Goal: Transaction & Acquisition: Book appointment/travel/reservation

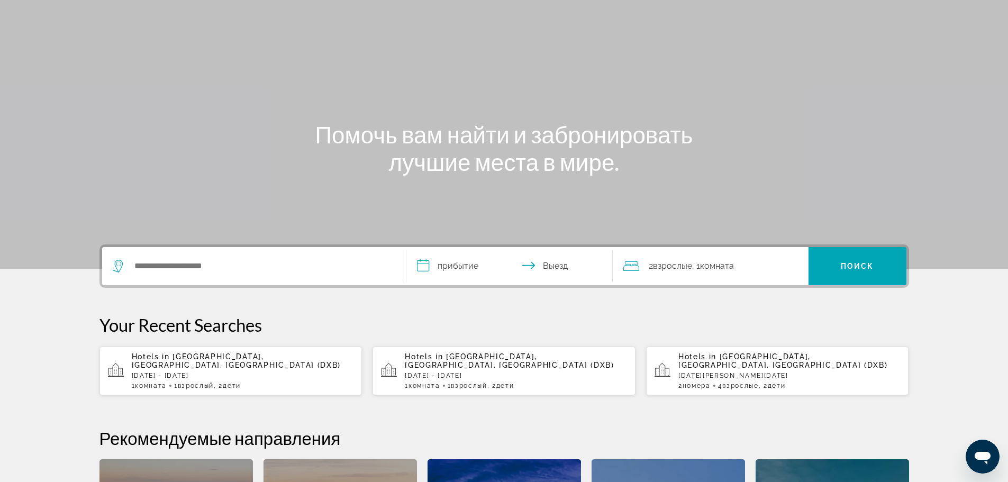
scroll to position [53, 0]
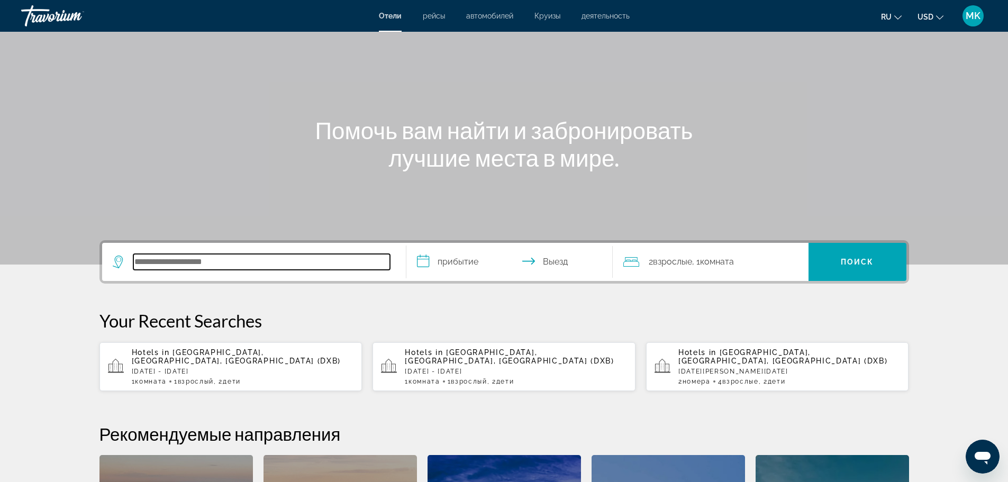
click at [168, 266] on input "Search hotel destination" at bounding box center [261, 262] width 257 height 16
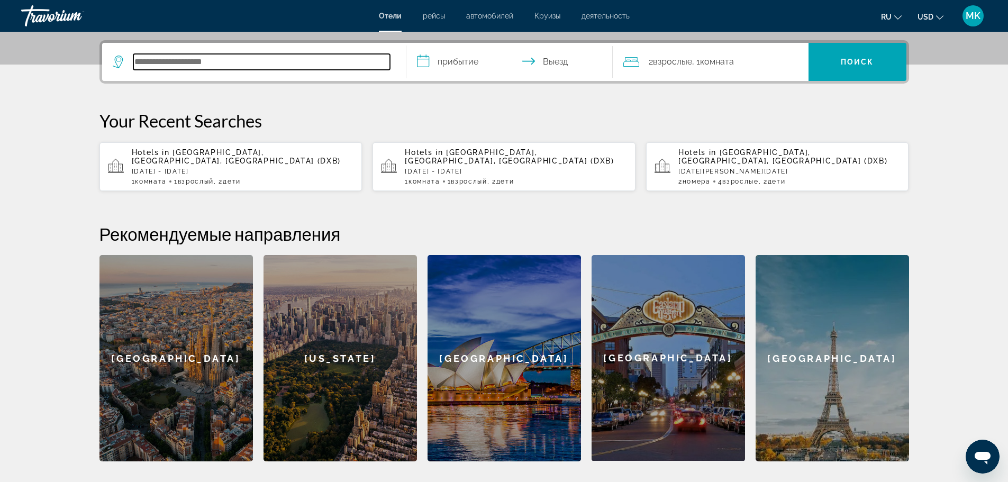
scroll to position [259, 0]
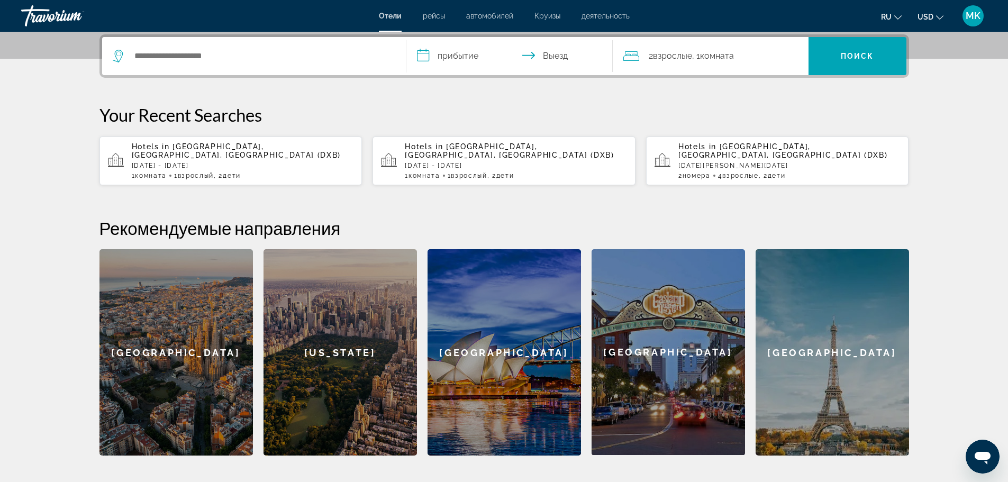
click at [180, 152] on span "[GEOGRAPHIC_DATA], [GEOGRAPHIC_DATA], [GEOGRAPHIC_DATA] (DXB)" at bounding box center [237, 150] width 210 height 17
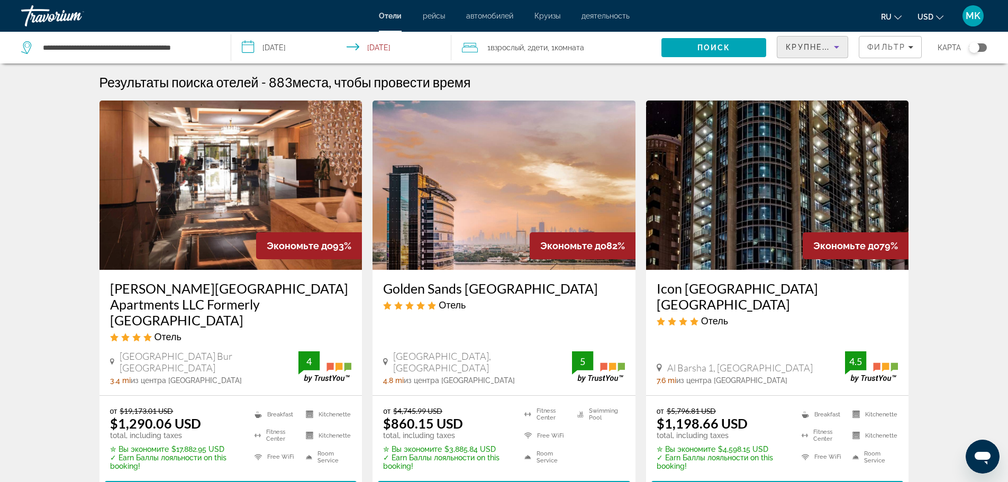
click at [837, 45] on icon "Sort by" at bounding box center [836, 47] width 13 height 13
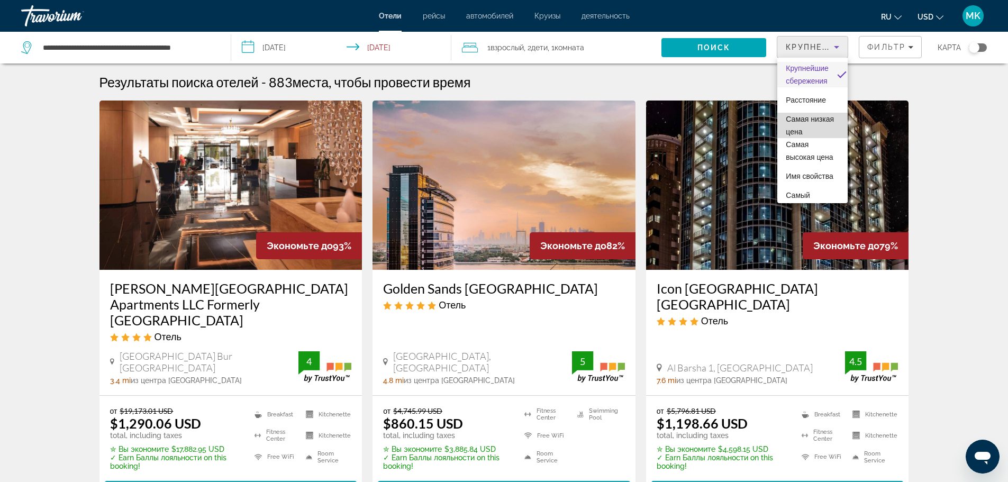
click at [823, 131] on span "Самая низкая цена" at bounding box center [810, 125] width 48 height 21
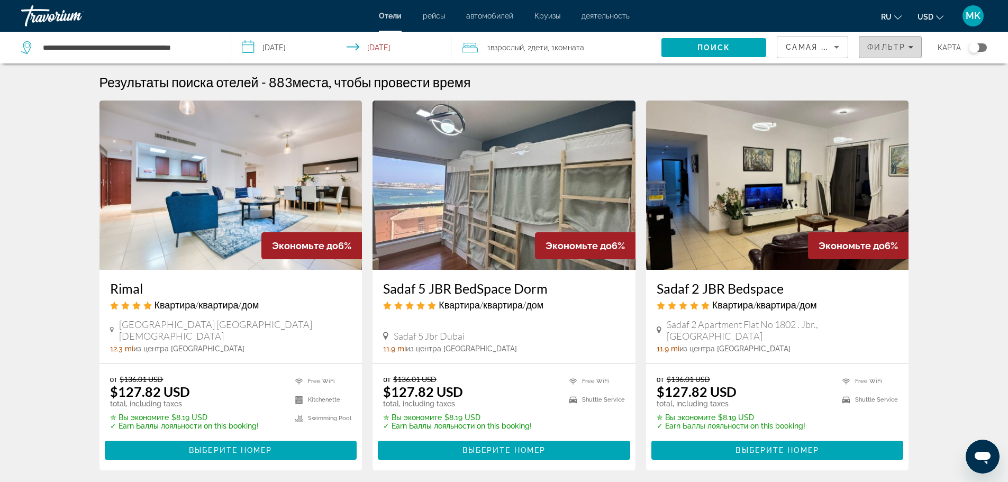
click at [910, 45] on icon "Filters" at bounding box center [910, 46] width 5 height 5
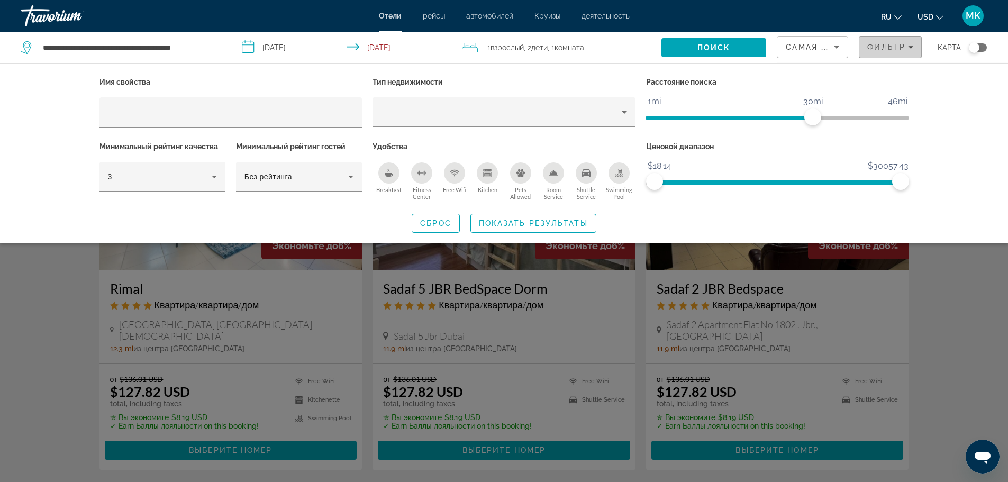
click at [910, 45] on icon "Filters" at bounding box center [910, 46] width 5 height 5
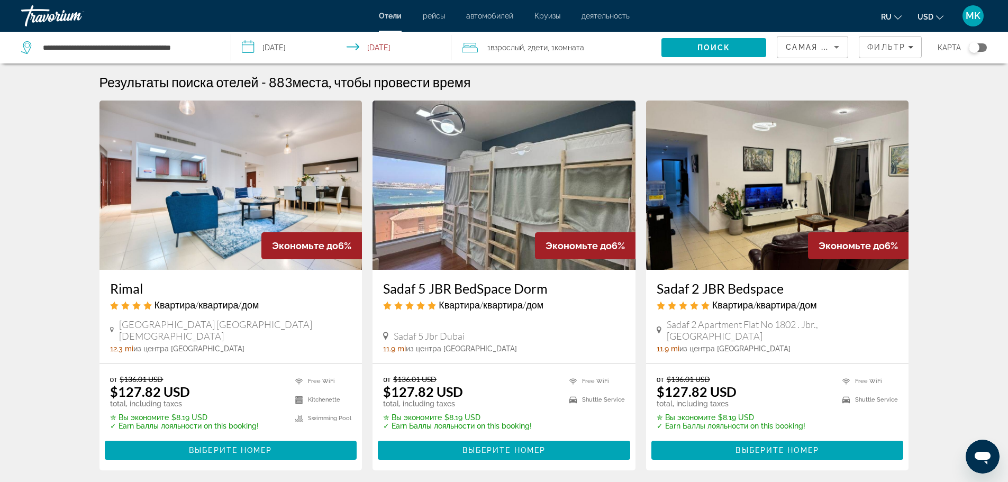
click at [899, 16] on icon "Change language" at bounding box center [897, 17] width 7 height 7
click at [872, 112] on button "русский" at bounding box center [870, 111] width 47 height 14
click at [938, 14] on icon "Change currency" at bounding box center [939, 17] width 7 height 7
click at [976, 20] on span "MK" at bounding box center [973, 16] width 15 height 11
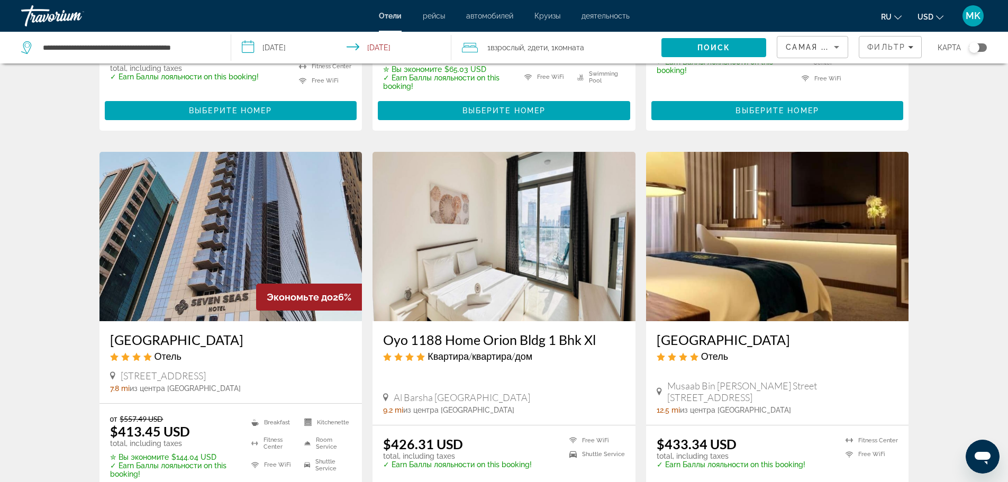
scroll to position [1270, 0]
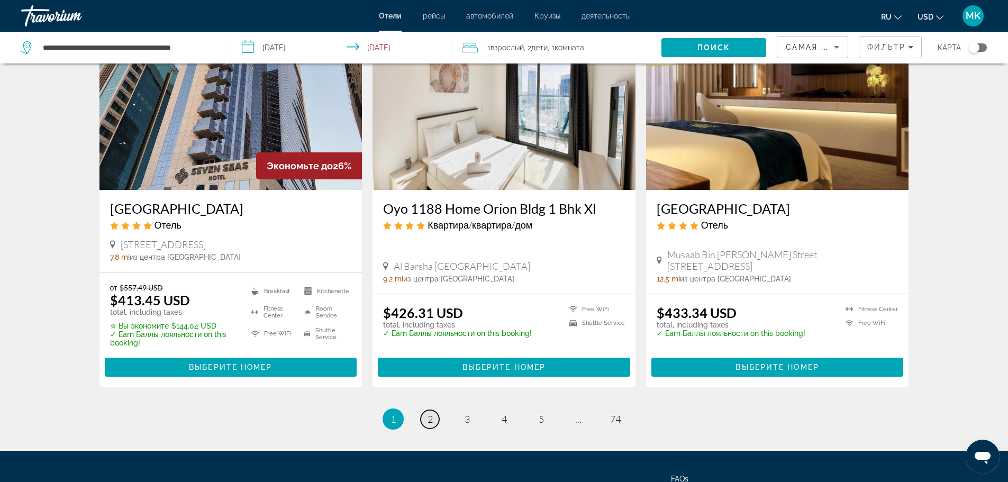
click at [431, 413] on span "2" at bounding box center [430, 419] width 5 height 12
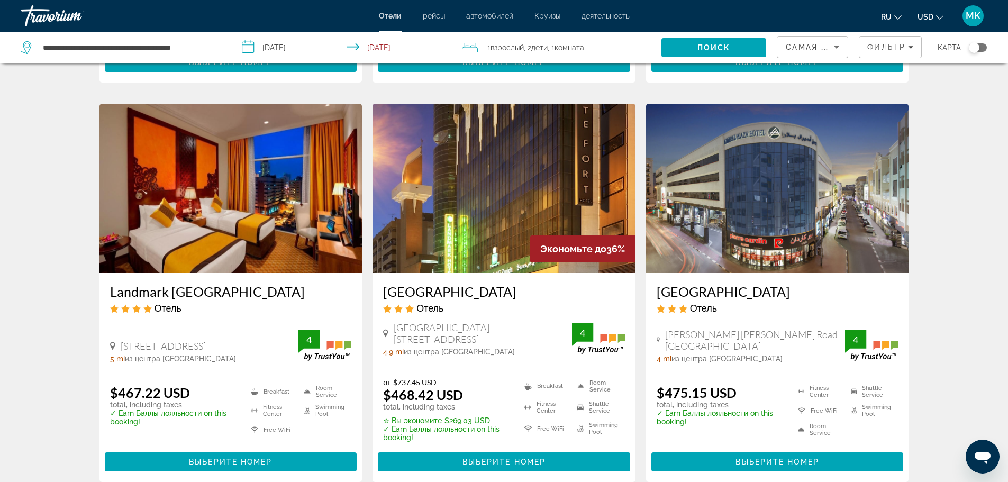
scroll to position [1217, 0]
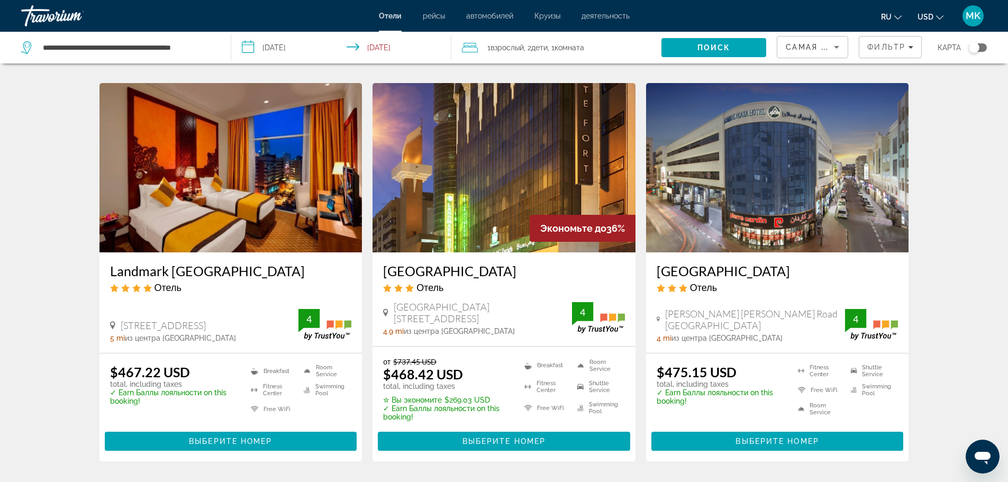
click at [229, 263] on h3 "Landmark [GEOGRAPHIC_DATA]" at bounding box center [231, 271] width 242 height 16
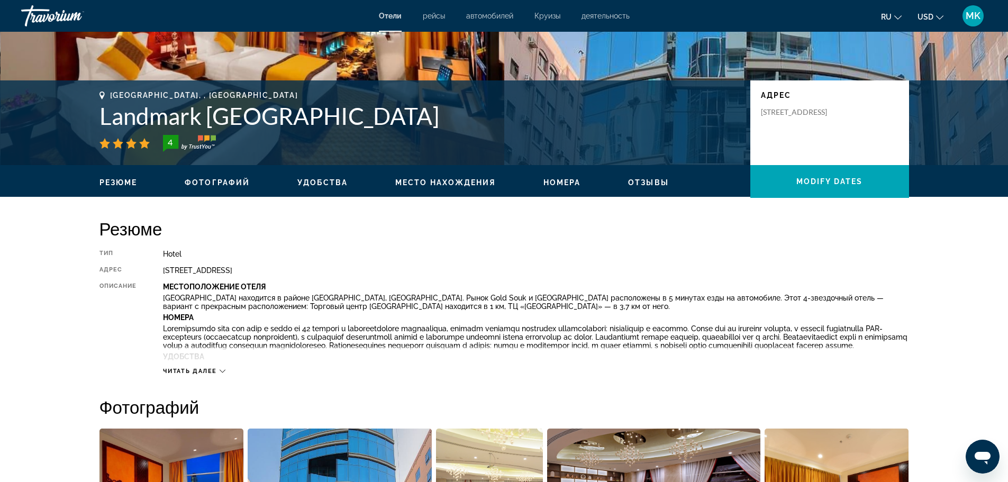
scroll to position [212, 0]
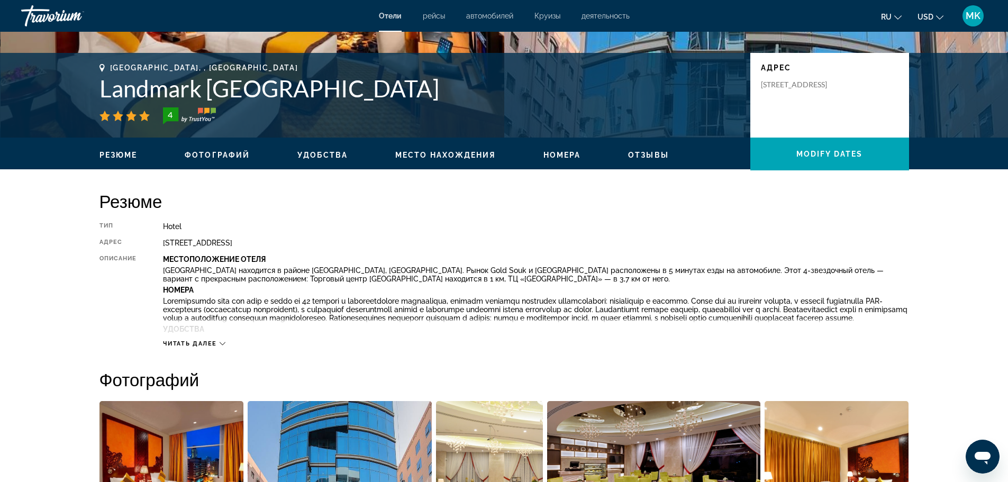
click at [224, 344] on icon "Main content" at bounding box center [223, 343] width 6 height 3
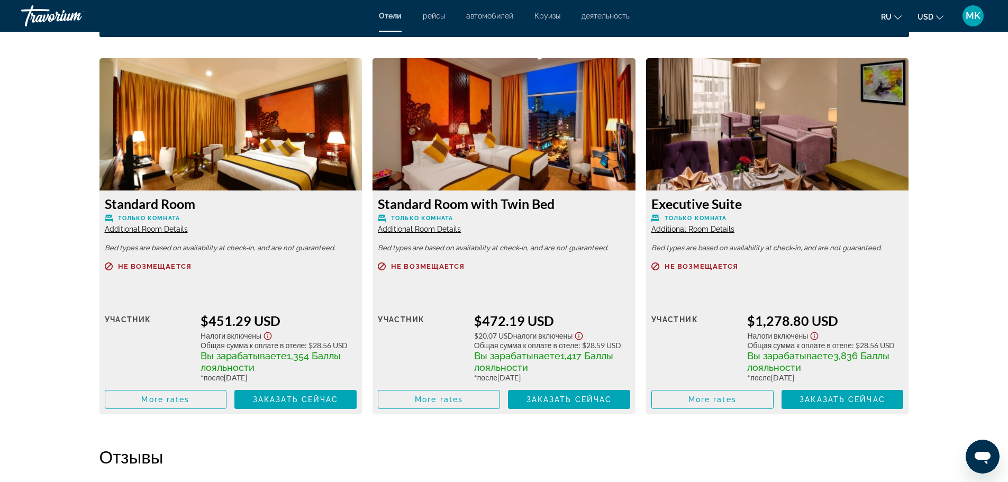
scroll to position [1521, 0]
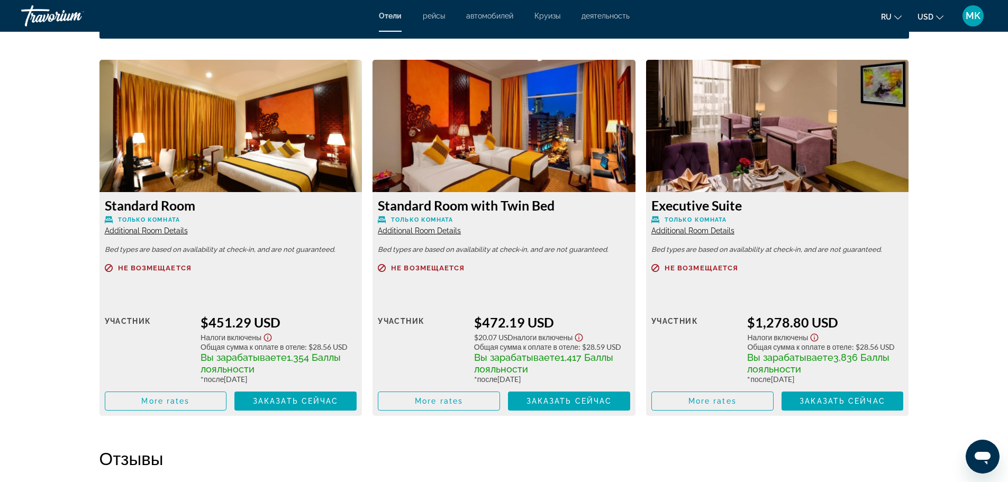
click at [162, 235] on span "Additional Room Details" at bounding box center [146, 230] width 83 height 8
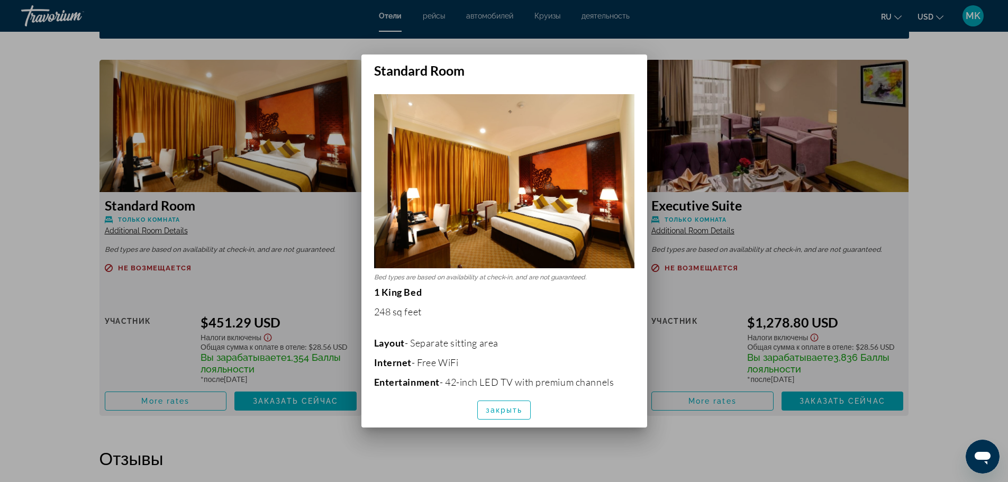
scroll to position [0, 0]
click at [504, 411] on span "закрыть" at bounding box center [504, 410] width 37 height 8
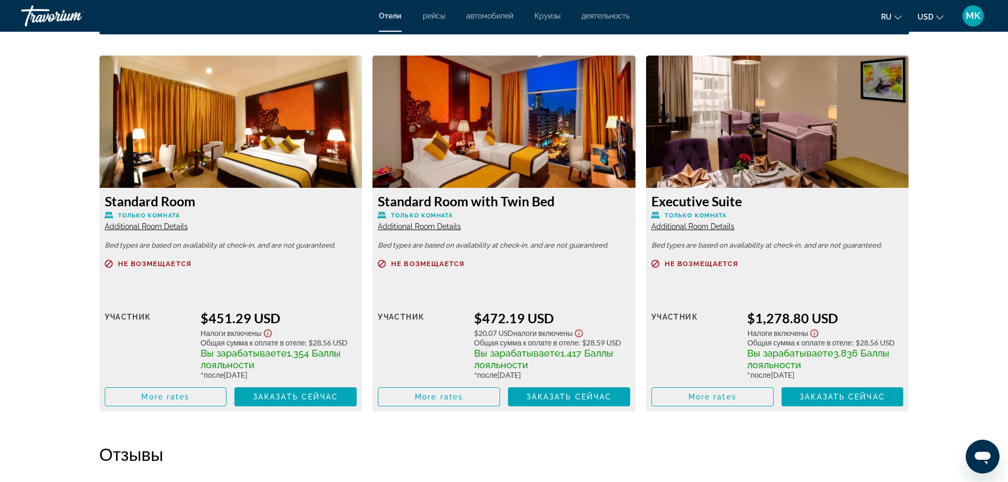
scroll to position [1521, 0]
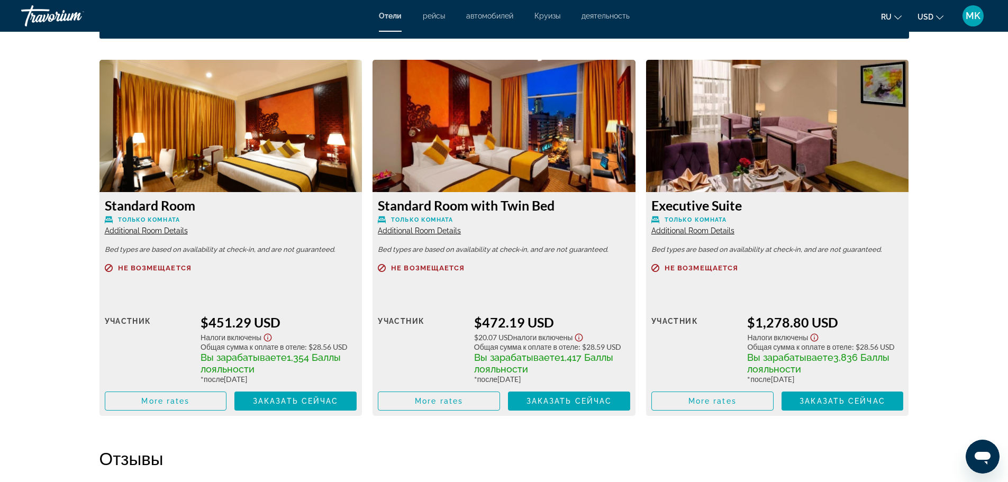
click at [450, 235] on span "Additional Room Details" at bounding box center [419, 230] width 83 height 8
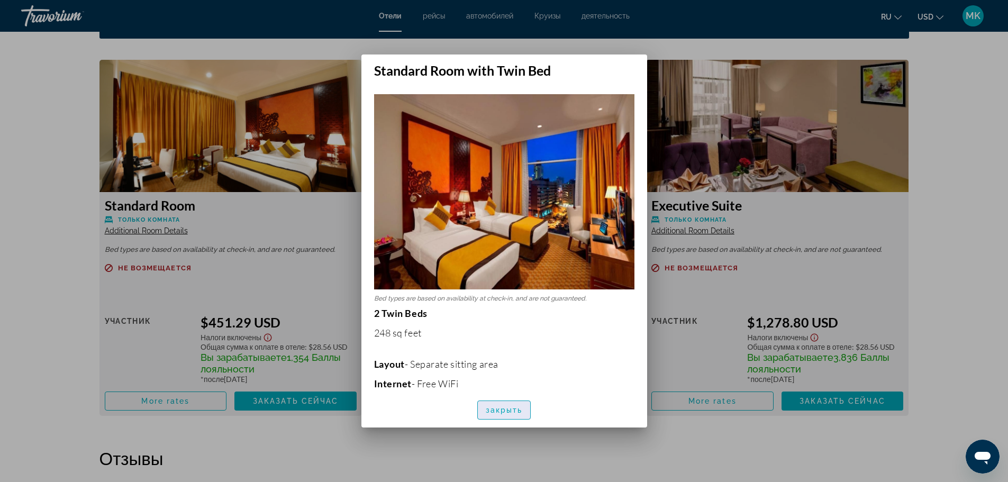
click at [504, 410] on span "закрыть" at bounding box center [504, 410] width 37 height 8
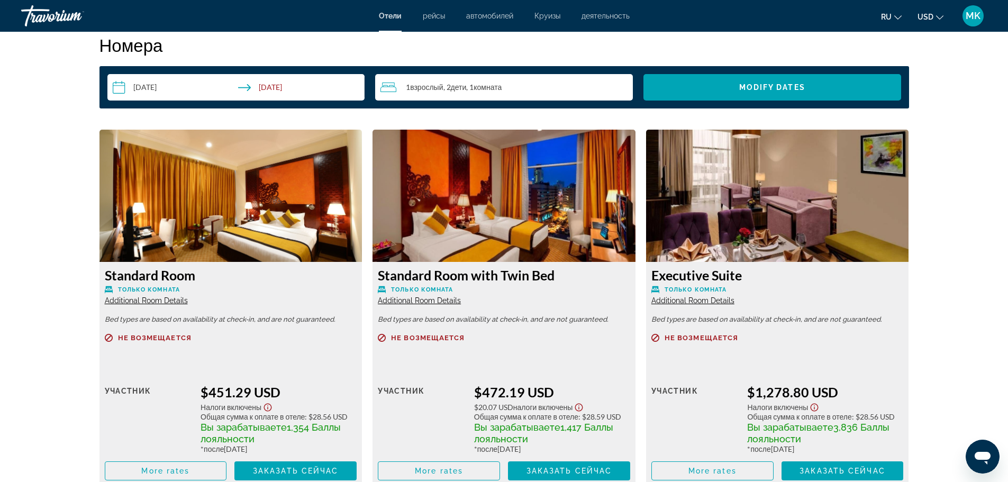
scroll to position [1362, 0]
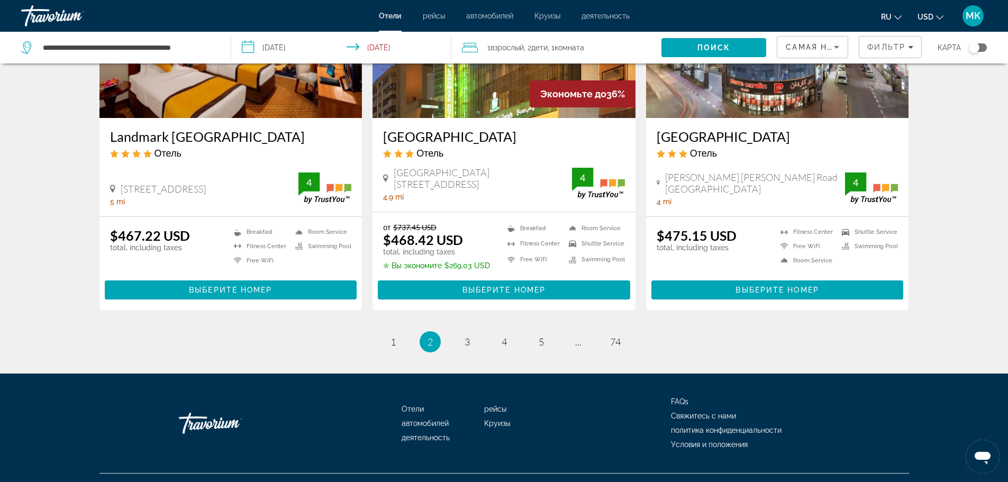
scroll to position [1308, 0]
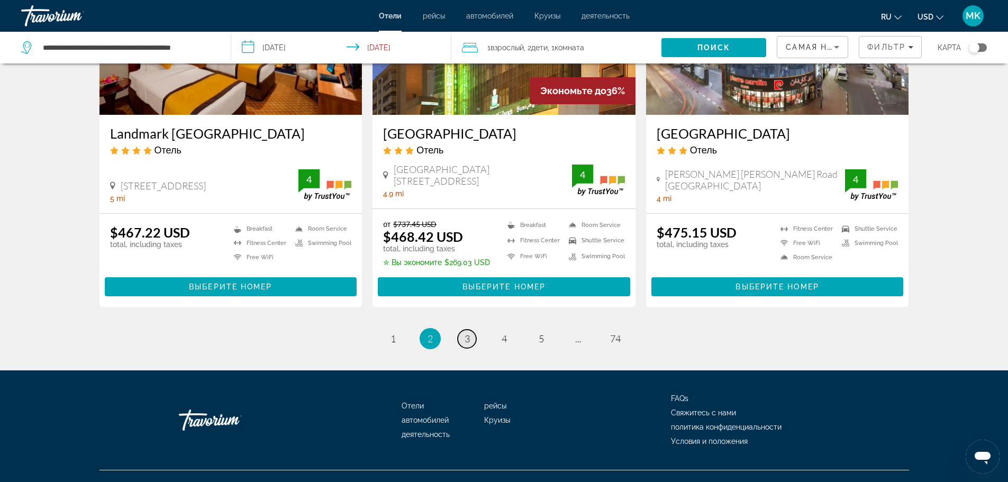
click at [465, 333] on span "3" at bounding box center [467, 339] width 5 height 12
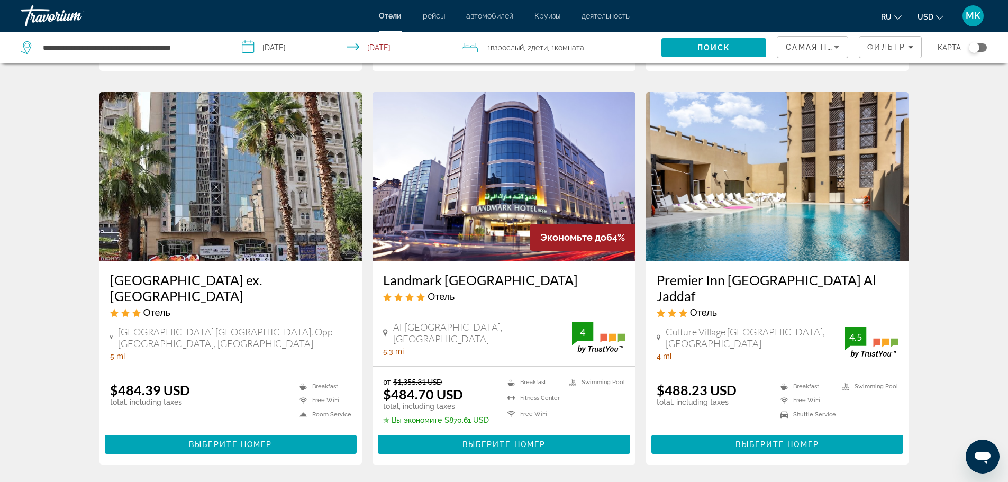
scroll to position [423, 0]
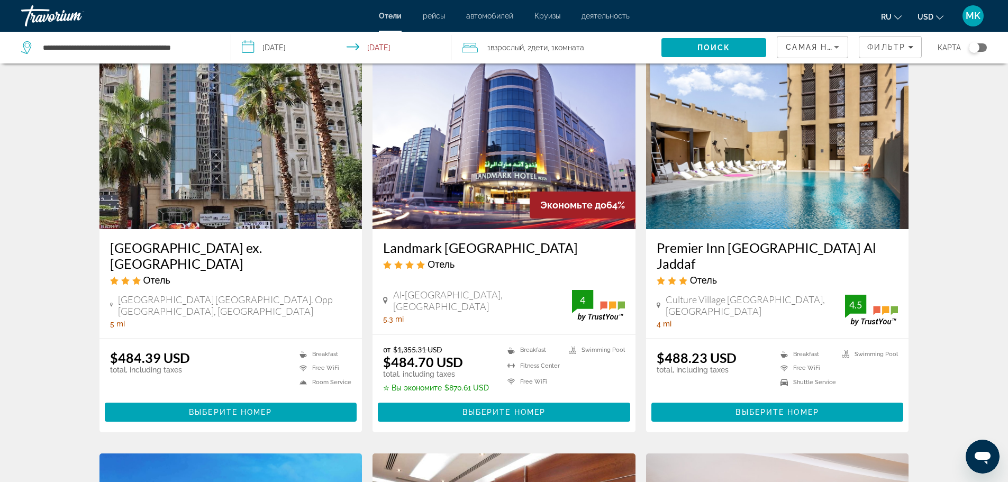
click at [797, 246] on h3 "Premier Inn [GEOGRAPHIC_DATA] Al Jaddaf" at bounding box center [778, 256] width 242 height 32
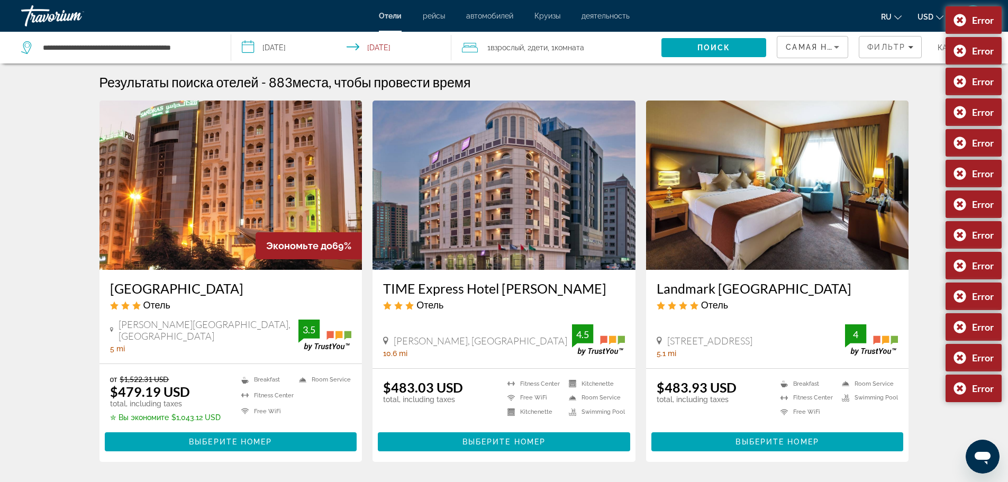
click at [695, 287] on h3 "Landmark [GEOGRAPHIC_DATA]" at bounding box center [778, 288] width 242 height 16
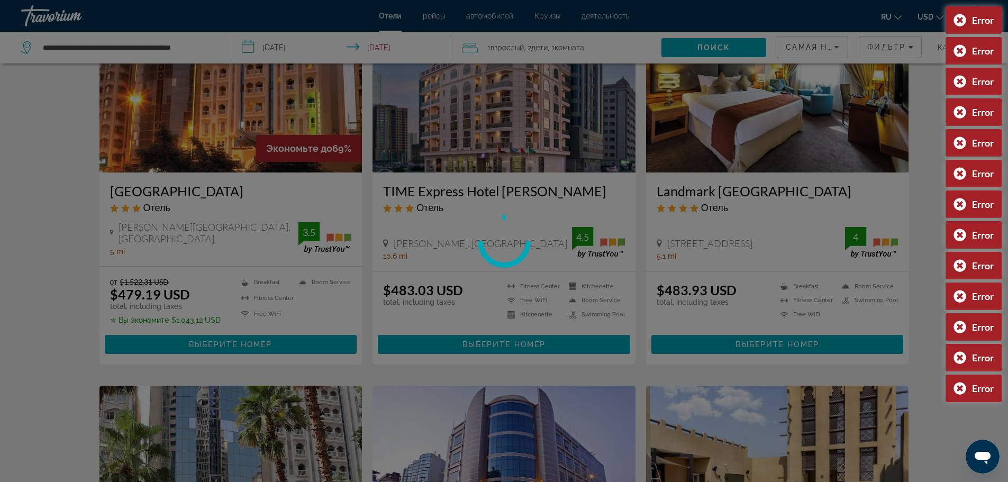
scroll to position [106, 0]
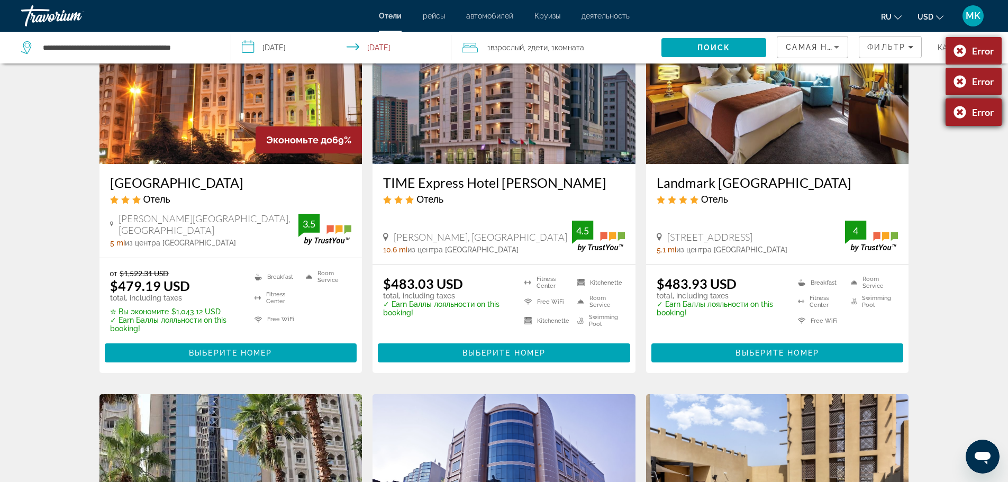
drag, startPoint x: 955, startPoint y: 114, endPoint x: 954, endPoint y: 104, distance: 10.6
click at [955, 112] on div "Error" at bounding box center [973, 112] width 56 height 28
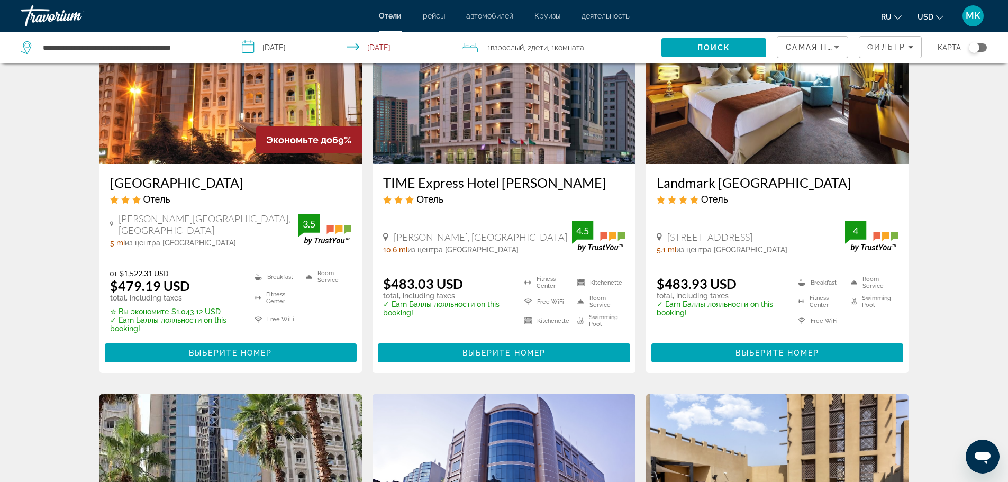
click at [747, 185] on h3 "Landmark [GEOGRAPHIC_DATA]" at bounding box center [778, 183] width 242 height 16
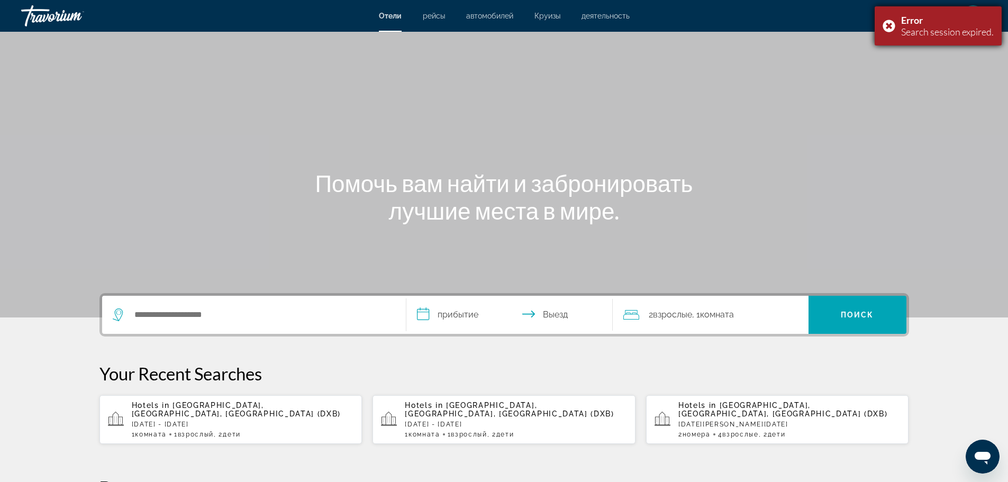
click at [883, 21] on div "Error Search session expired." at bounding box center [938, 25] width 127 height 39
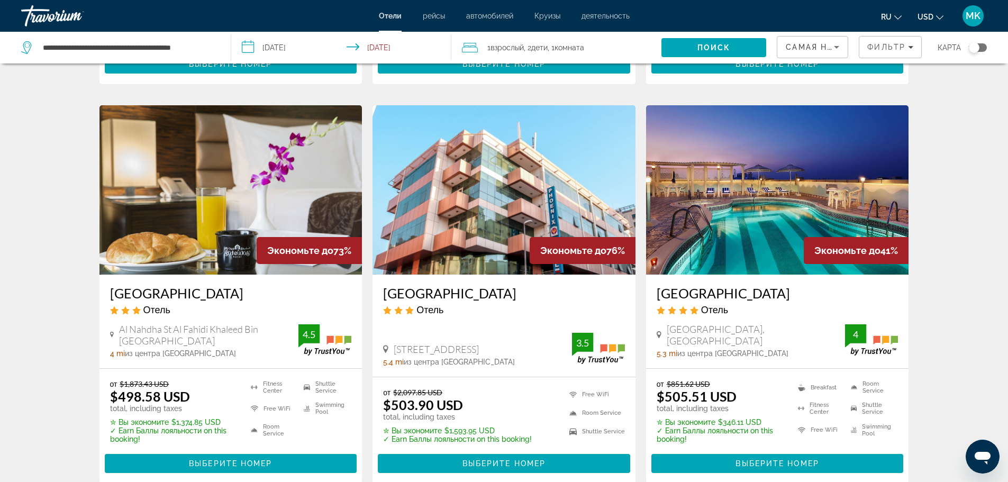
scroll to position [1217, 0]
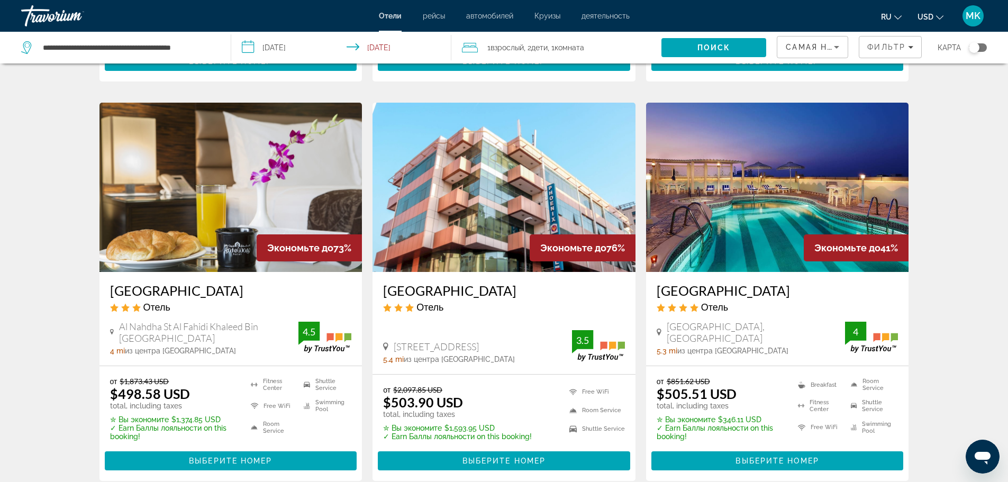
click at [139, 283] on h3 "[GEOGRAPHIC_DATA]" at bounding box center [231, 291] width 242 height 16
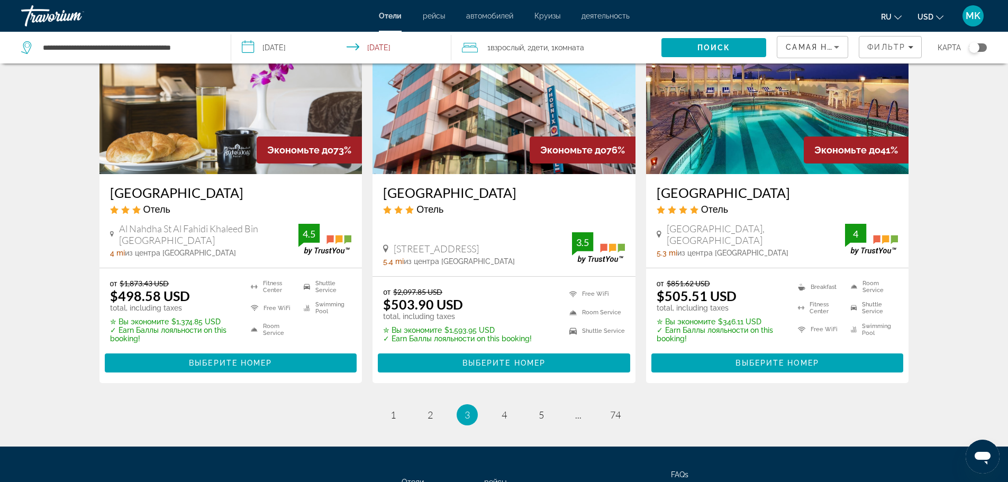
scroll to position [1376, 0]
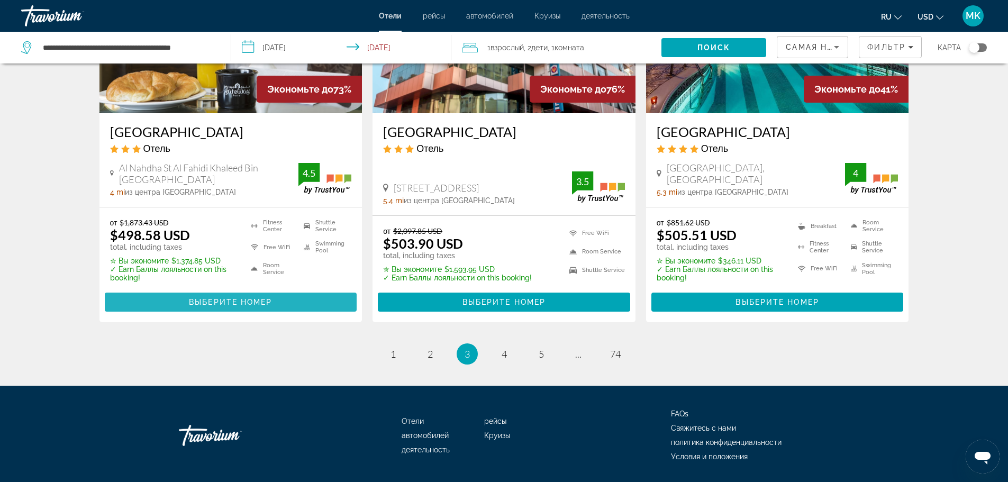
click at [248, 298] on span "Выберите номер" at bounding box center [230, 302] width 83 height 8
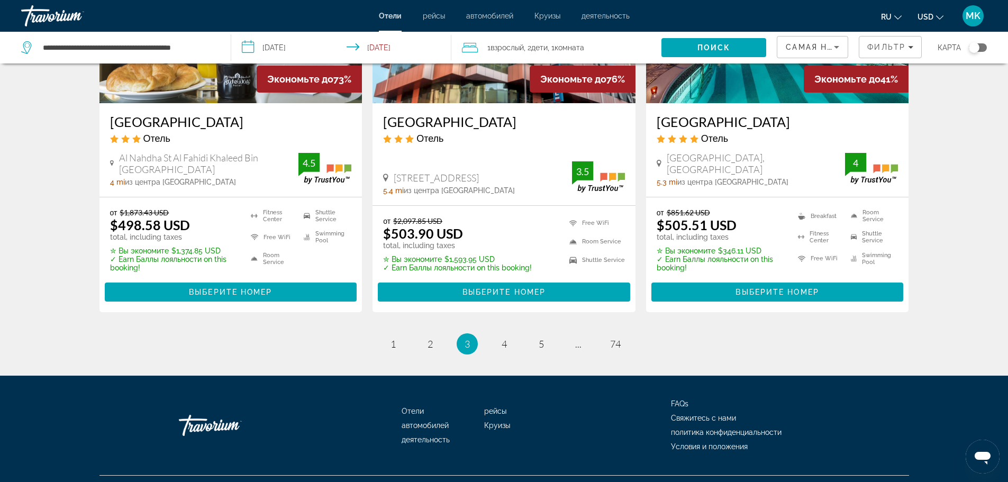
scroll to position [1387, 0]
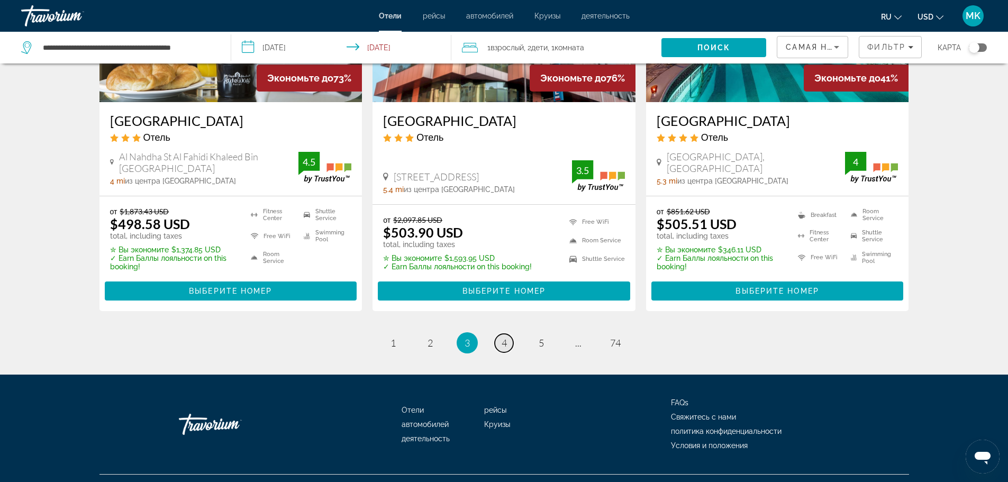
click at [505, 337] on span "4" at bounding box center [504, 343] width 5 height 12
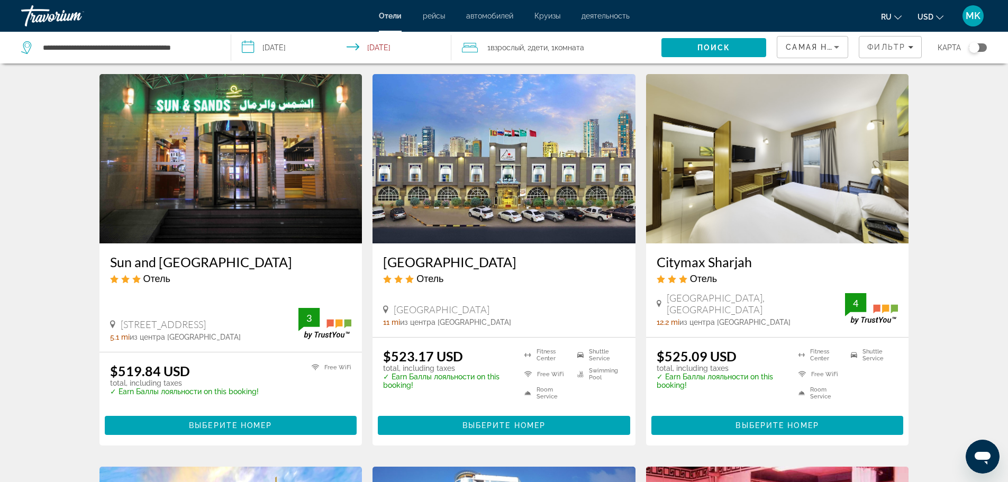
scroll to position [423, 0]
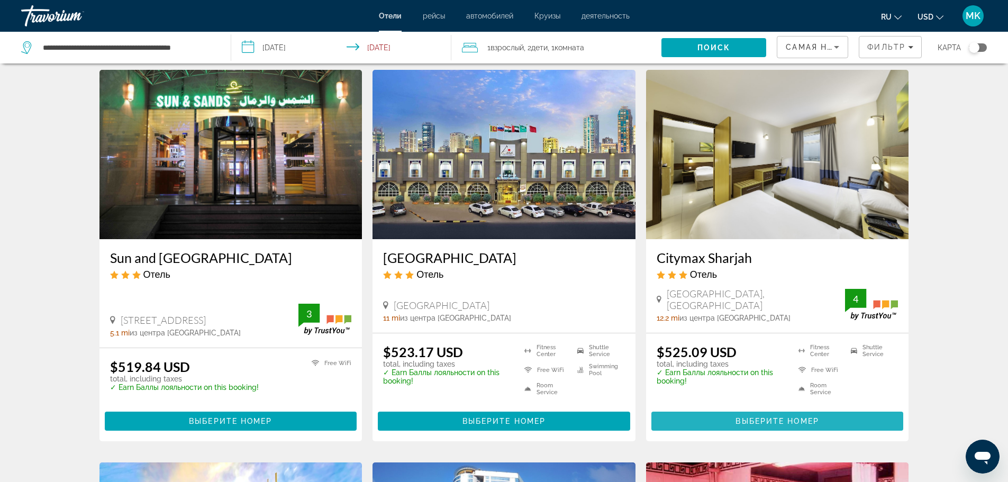
click at [762, 421] on span "Выберите номер" at bounding box center [776, 421] width 83 height 8
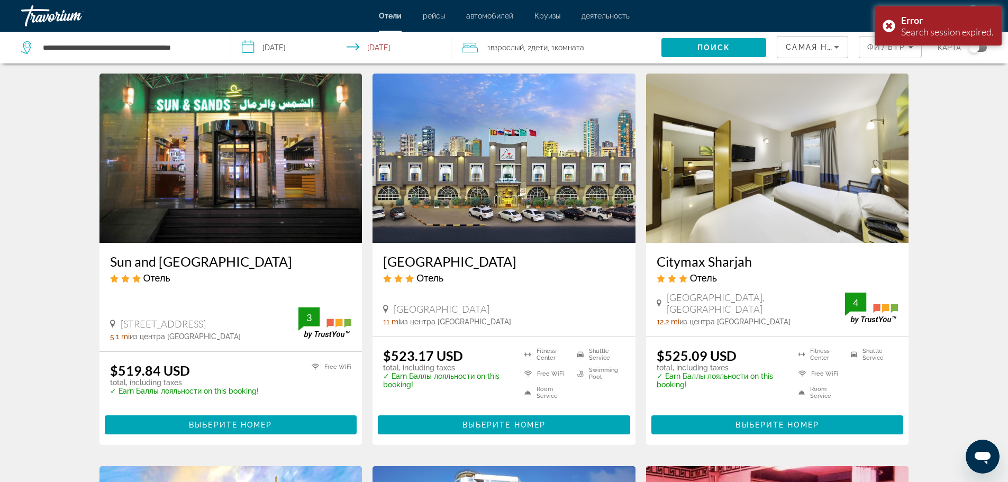
scroll to position [423, 0]
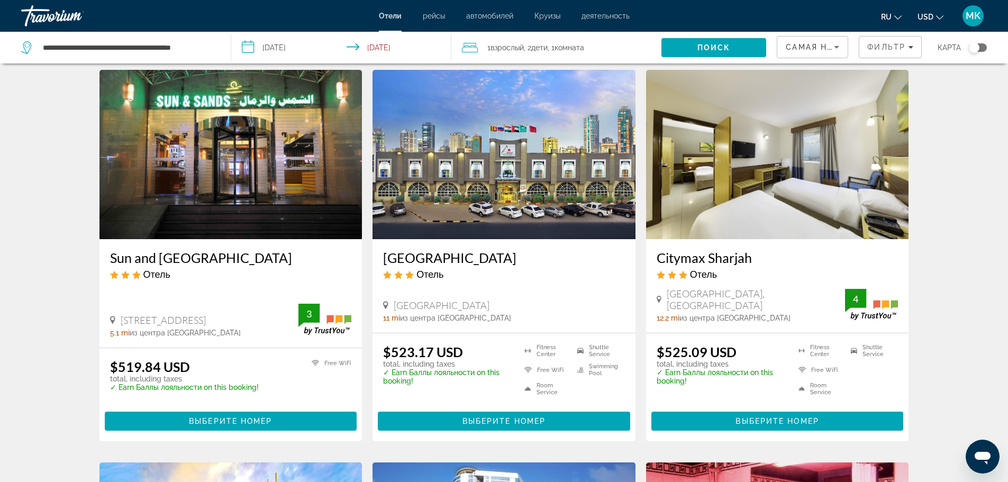
click at [716, 257] on h3 "Citymax Sharjah" at bounding box center [778, 258] width 242 height 16
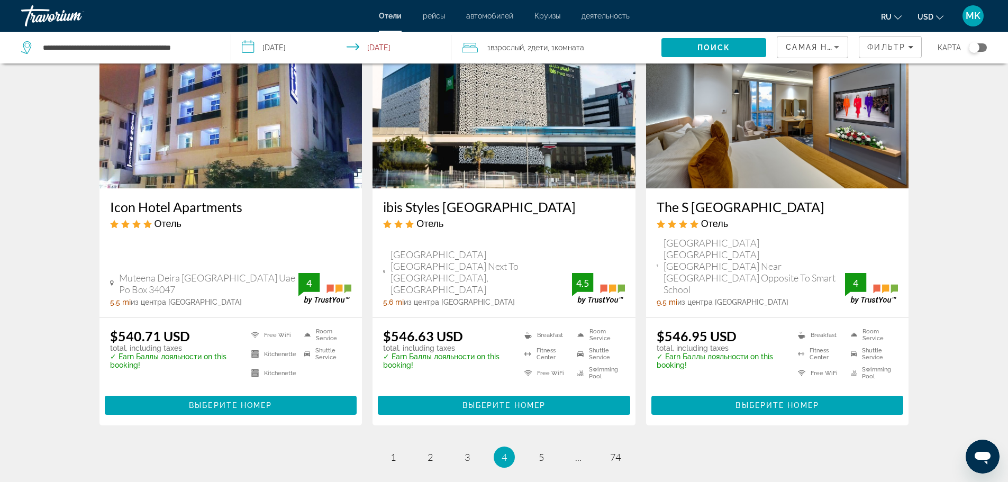
scroll to position [1270, 0]
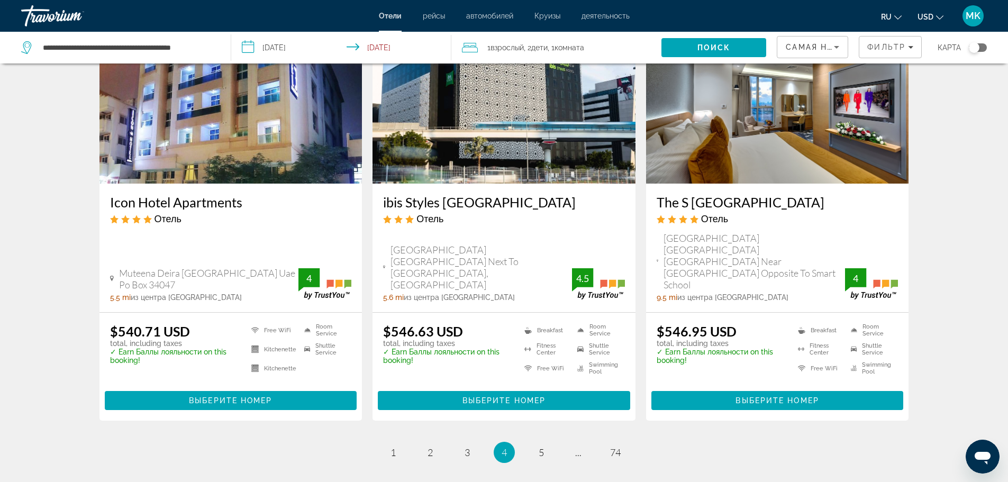
click at [732, 198] on h3 "The S [GEOGRAPHIC_DATA]" at bounding box center [778, 202] width 242 height 16
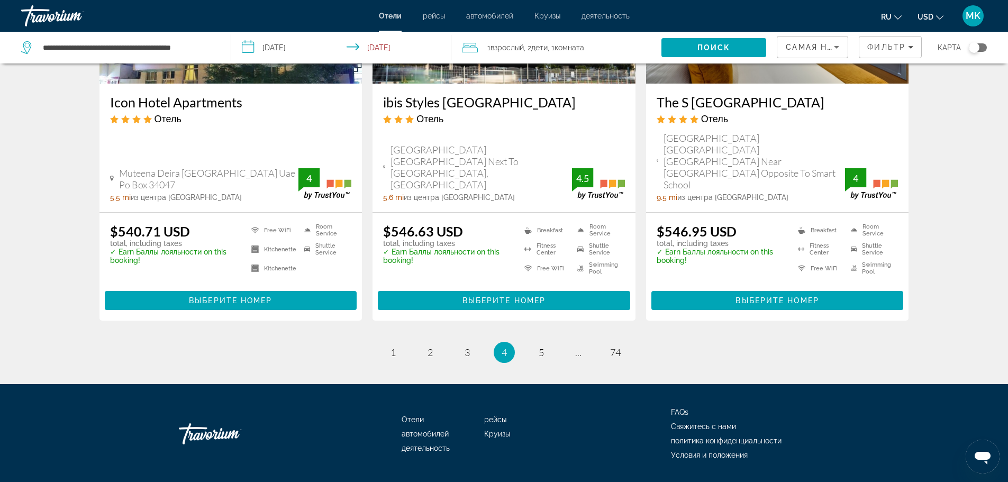
scroll to position [1376, 0]
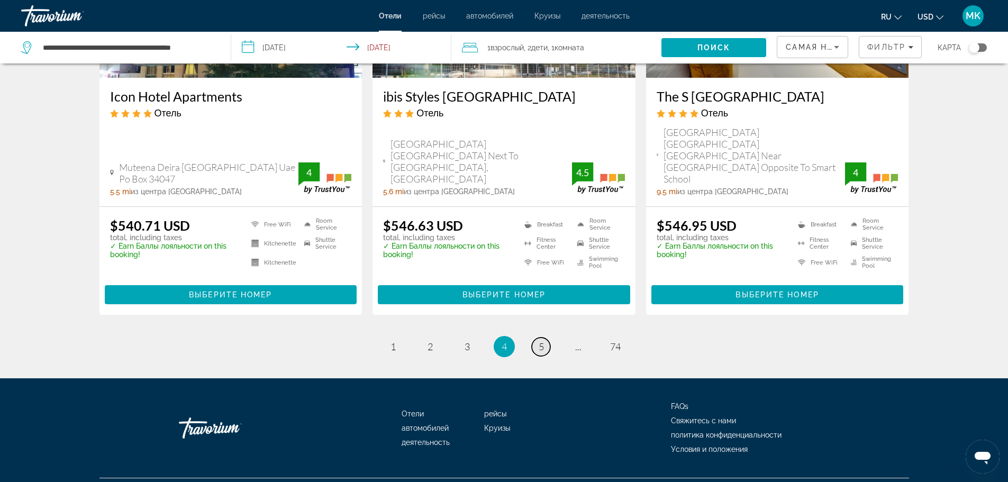
click at [536, 338] on link "page 5" at bounding box center [541, 347] width 19 height 19
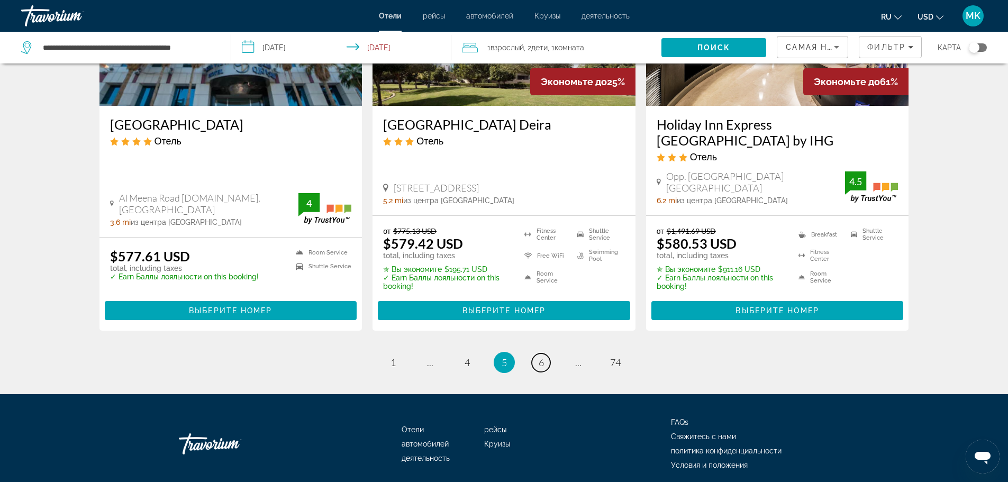
scroll to position [1389, 0]
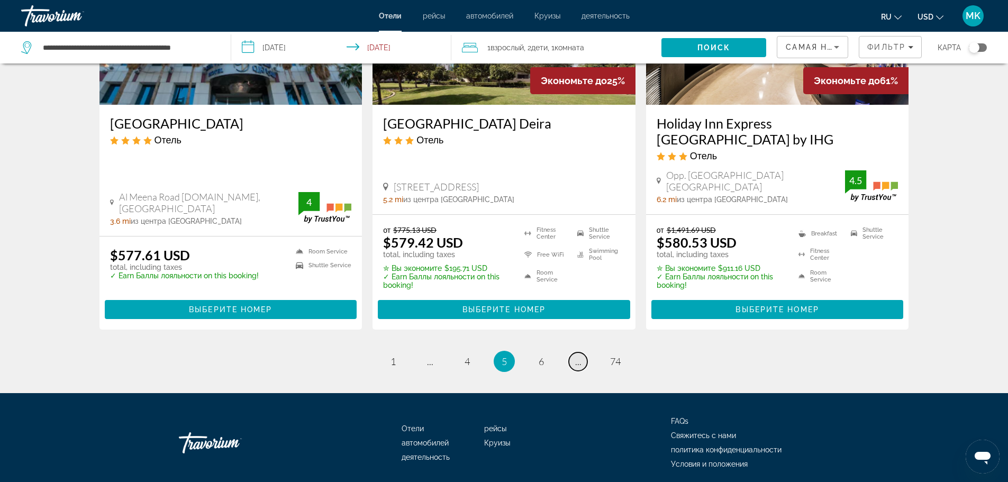
click at [576, 356] on span "..." at bounding box center [578, 362] width 6 height 12
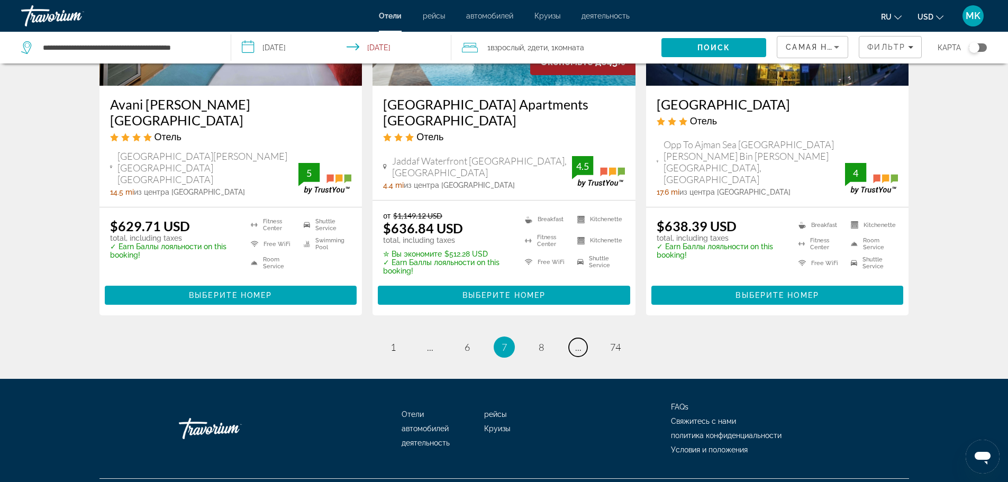
scroll to position [1411, 0]
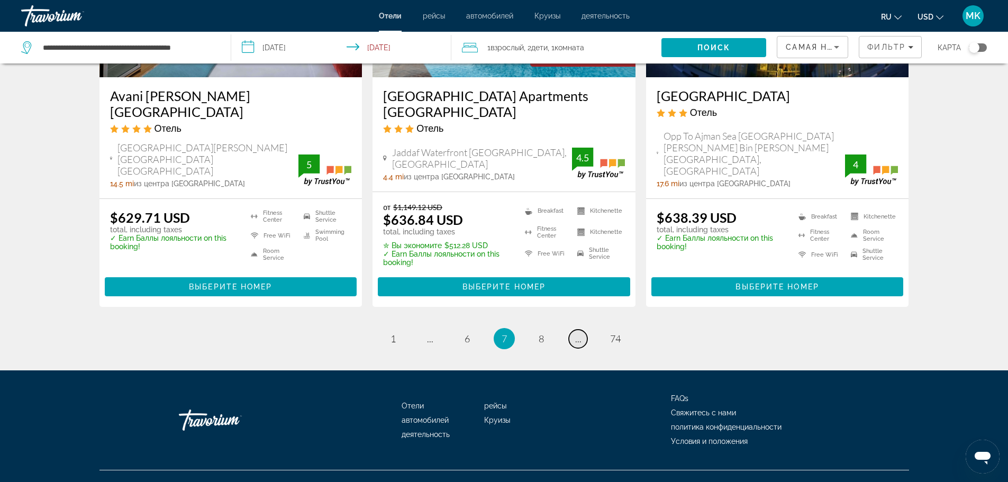
click at [574, 330] on link "page ..." at bounding box center [578, 339] width 19 height 19
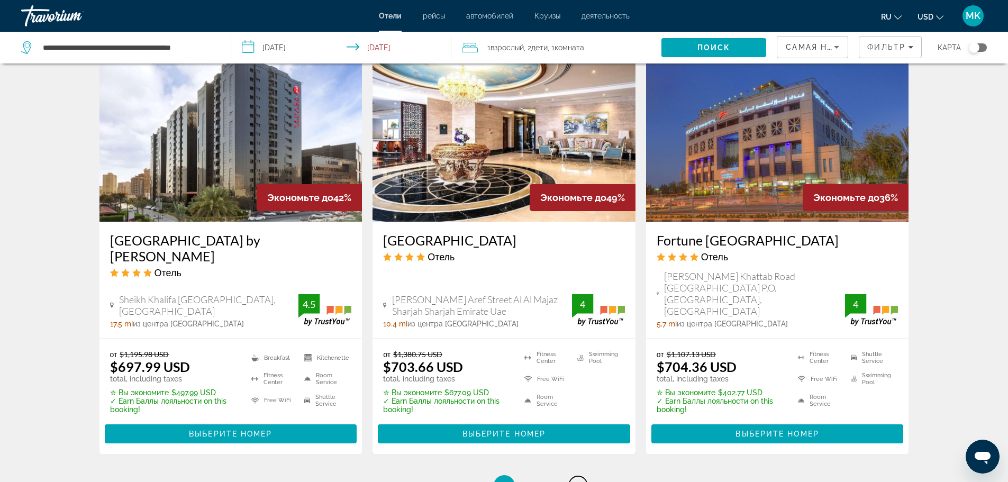
scroll to position [1323, 0]
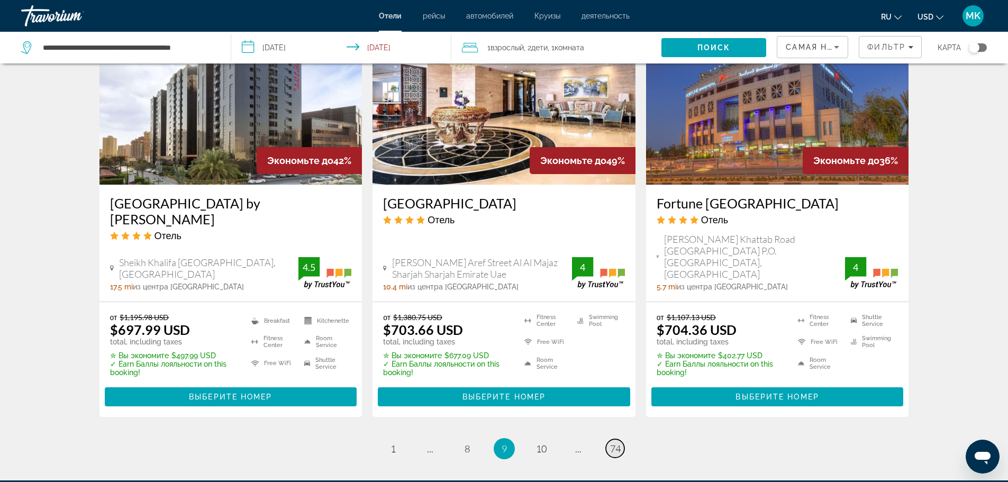
click at [616, 443] on span "74" at bounding box center [615, 449] width 11 height 12
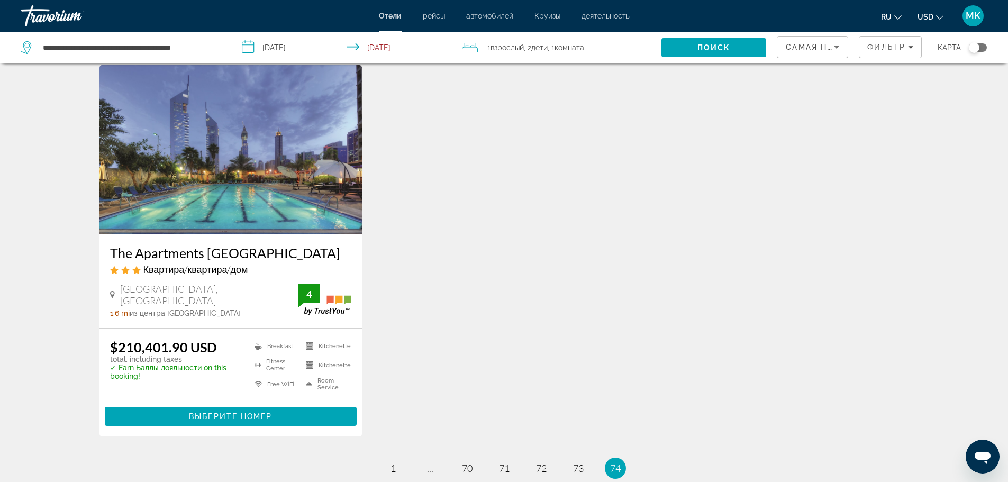
scroll to position [847, 0]
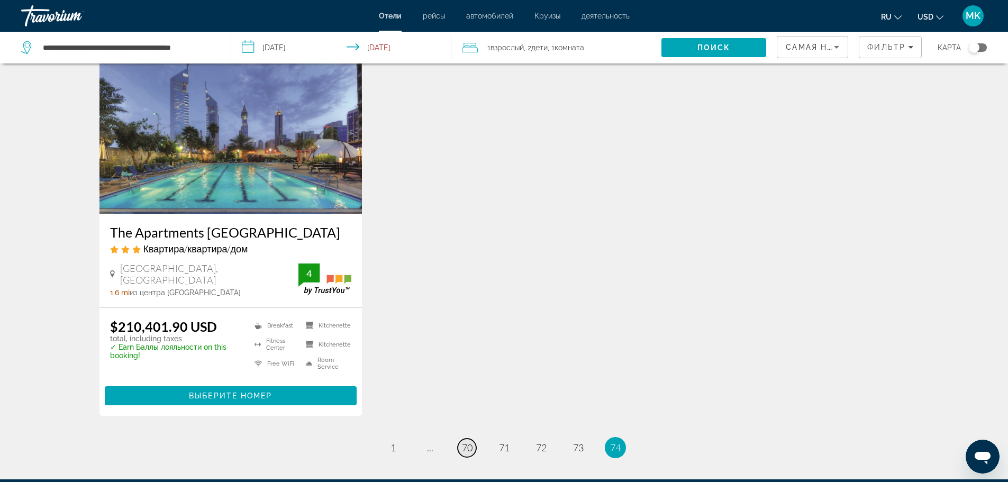
click at [471, 453] on span "70" at bounding box center [467, 448] width 11 height 12
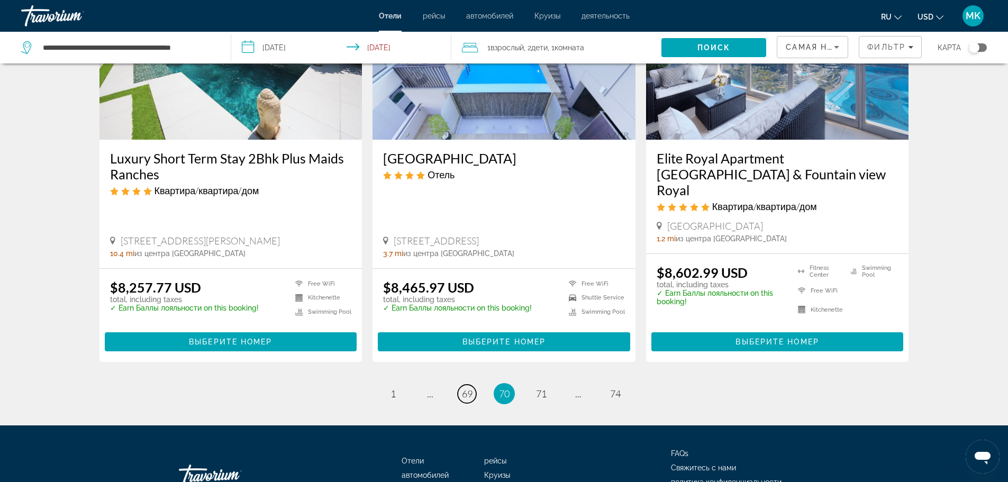
scroll to position [1376, 0]
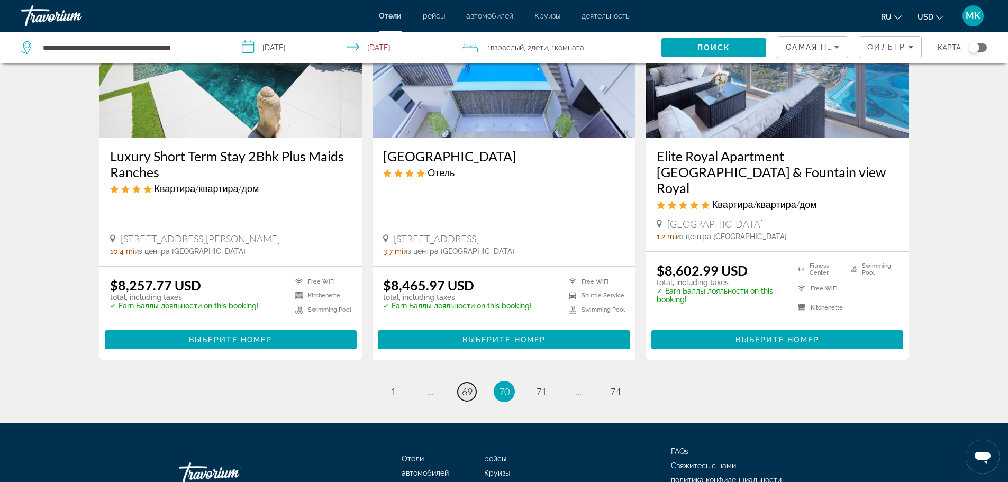
click at [470, 386] on span "69" at bounding box center [467, 392] width 11 height 12
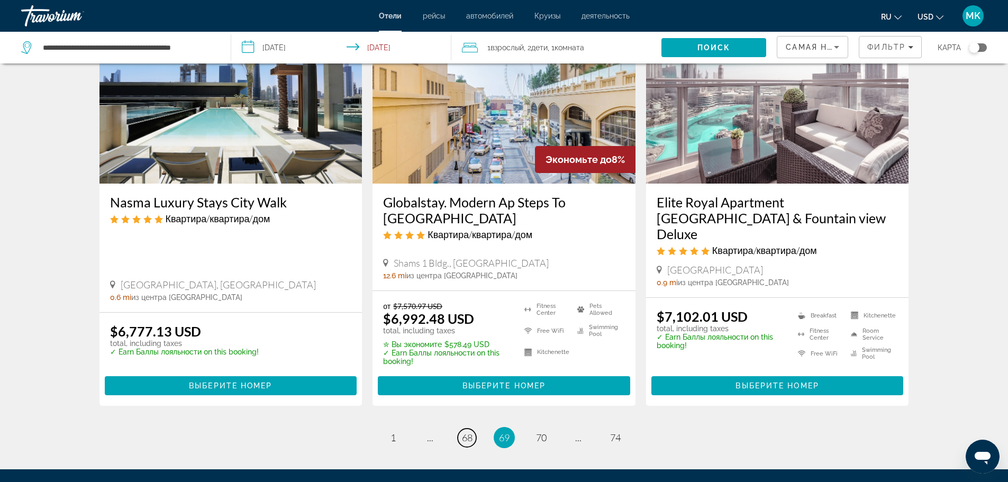
scroll to position [1376, 0]
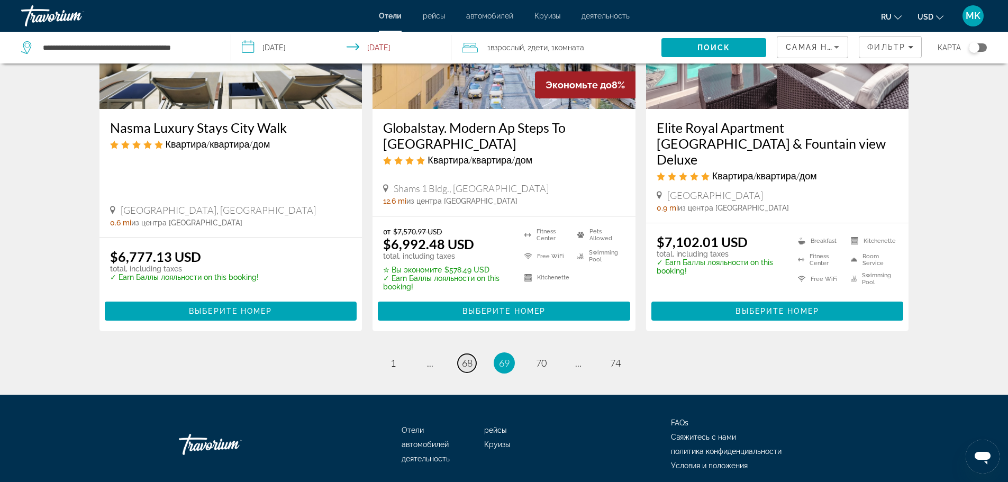
click at [465, 357] on span "68" at bounding box center [467, 363] width 11 height 12
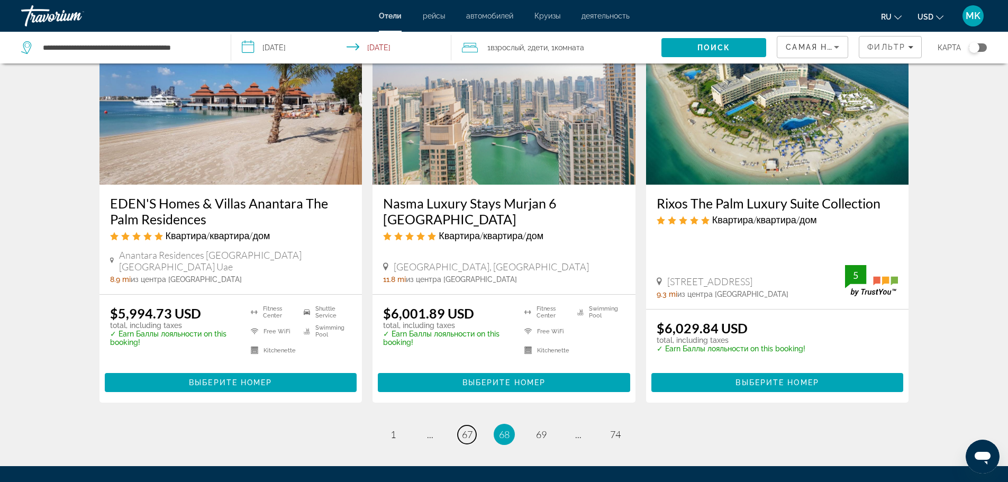
scroll to position [1385, 0]
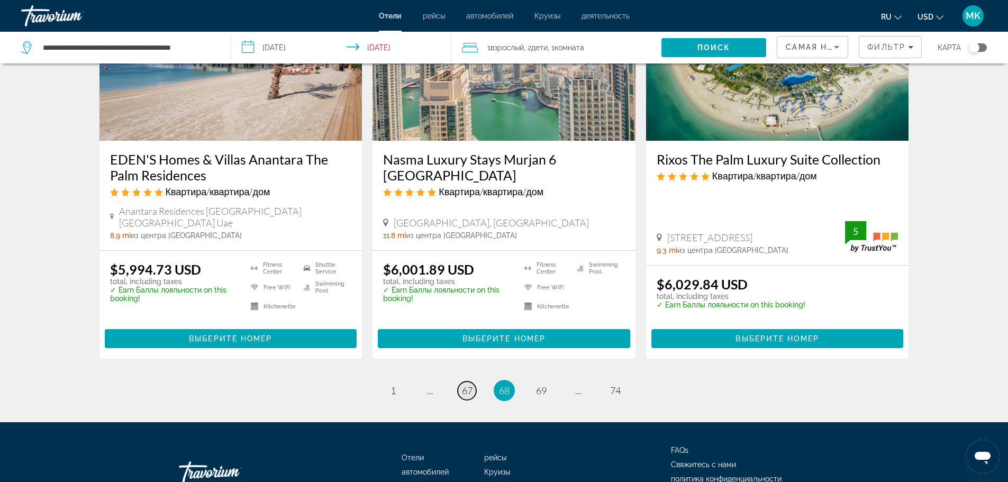
click at [465, 385] on span "67" at bounding box center [467, 391] width 11 height 12
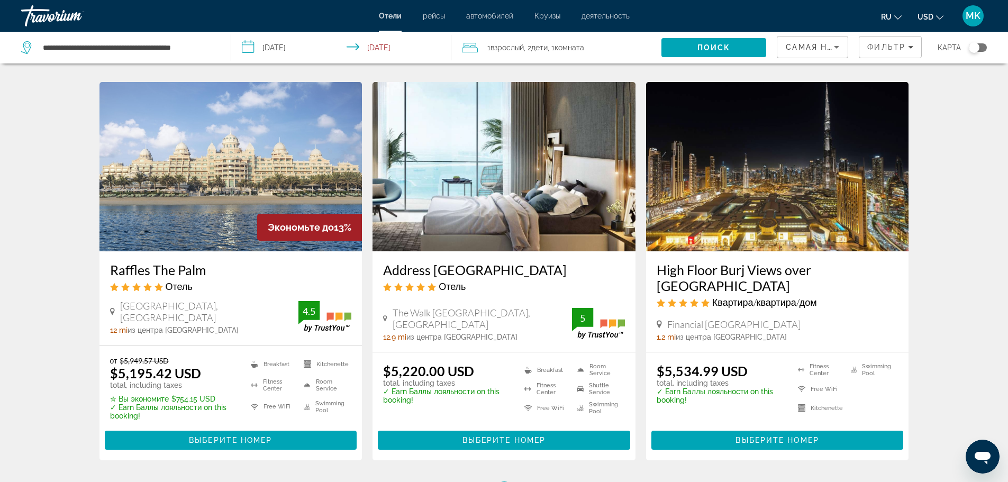
scroll to position [1323, 0]
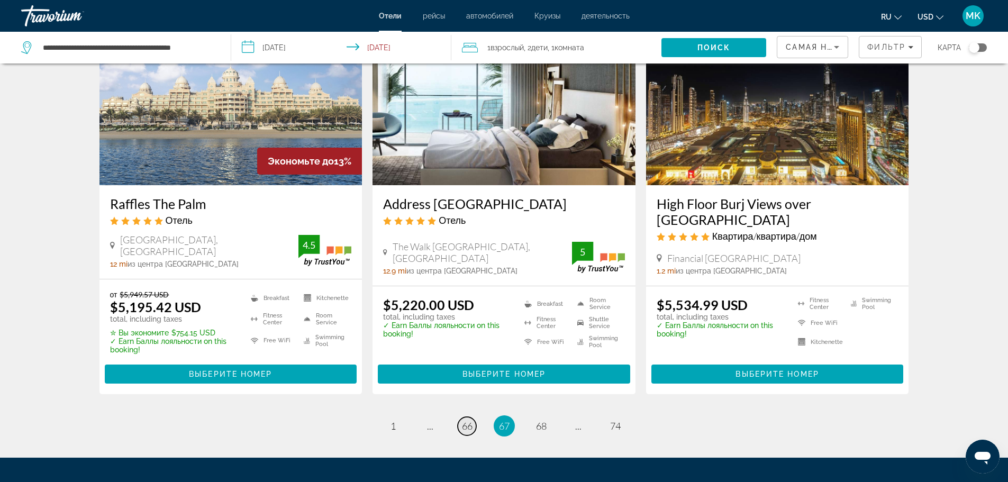
click at [462, 420] on span "66" at bounding box center [467, 426] width 11 height 12
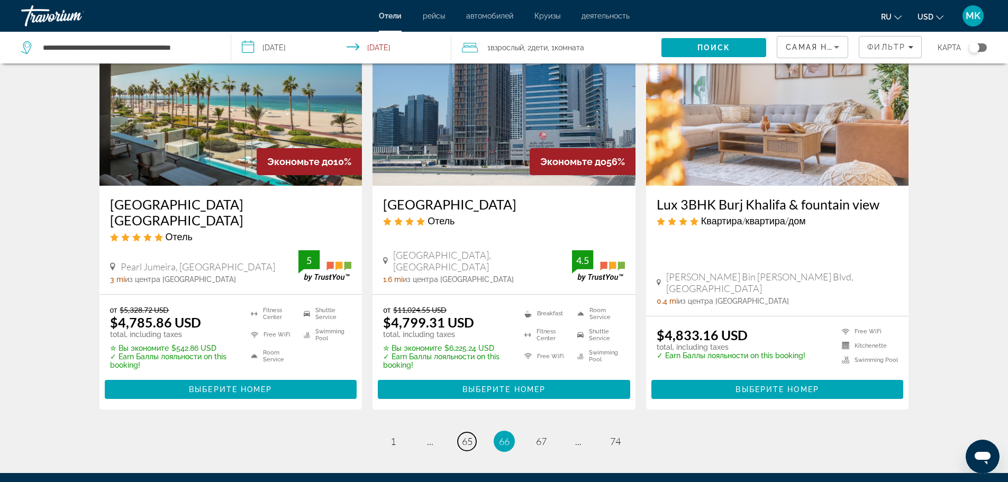
scroll to position [1323, 0]
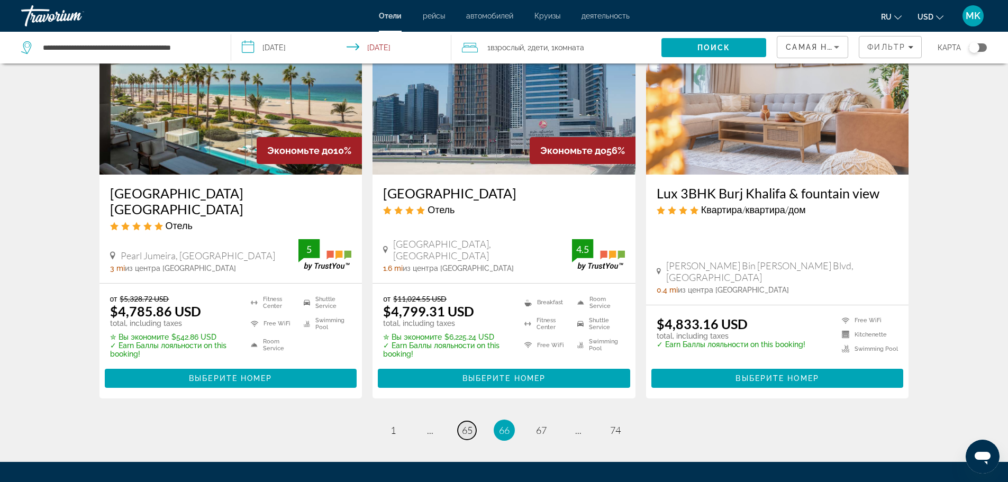
click at [461, 421] on link "page 65" at bounding box center [467, 430] width 19 height 19
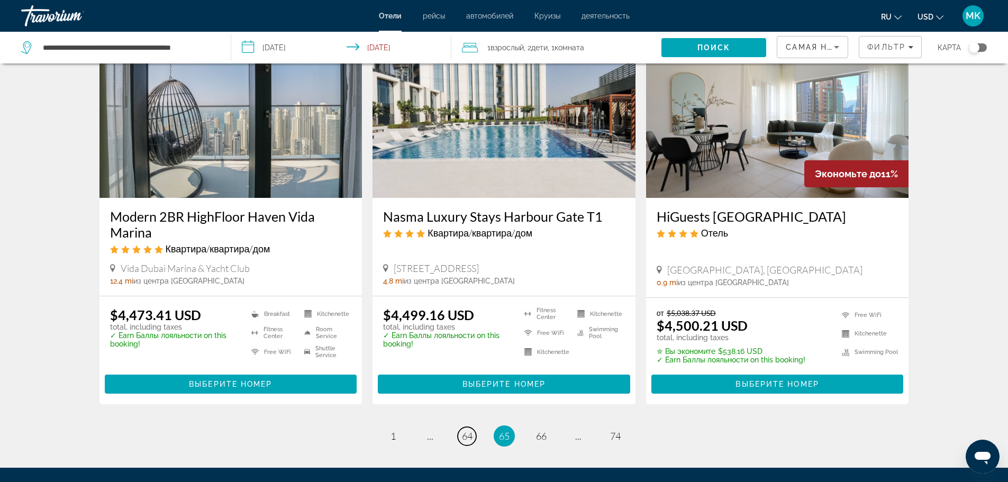
scroll to position [1323, 0]
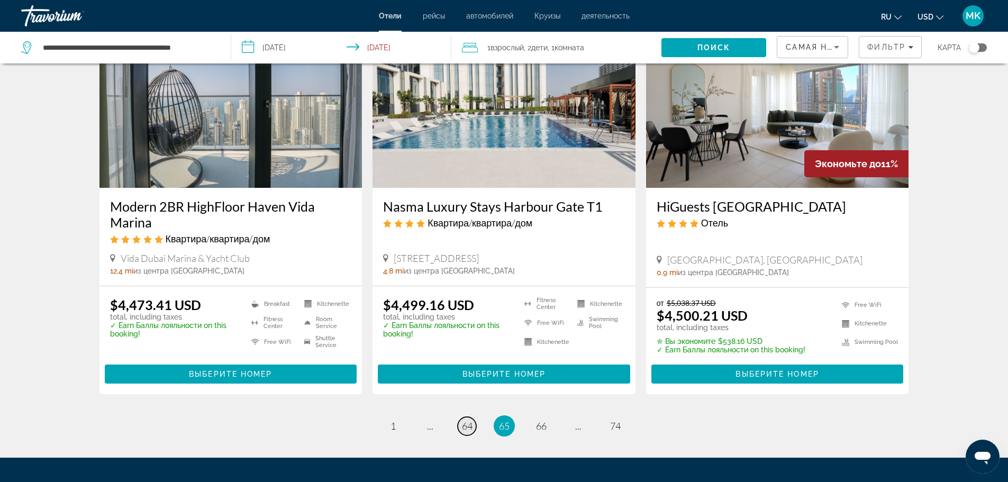
click at [468, 420] on span "64" at bounding box center [467, 426] width 11 height 12
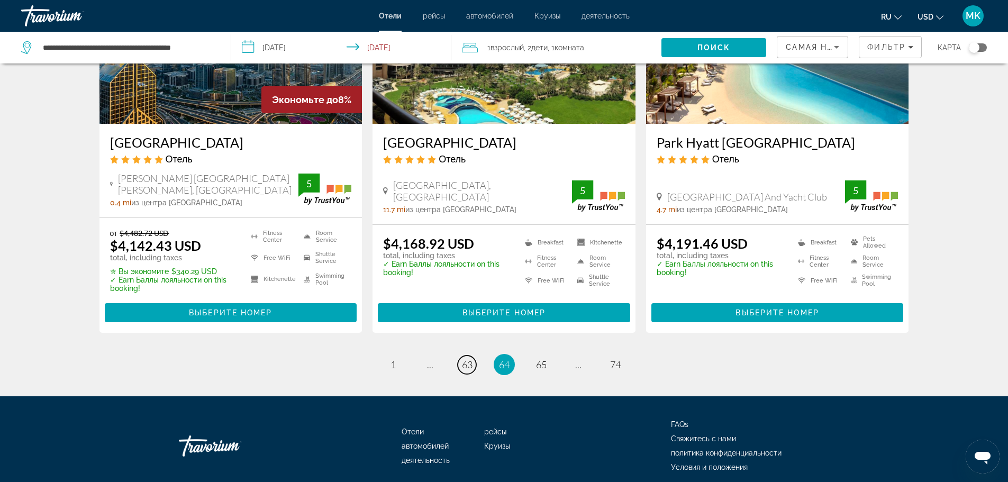
scroll to position [1376, 0]
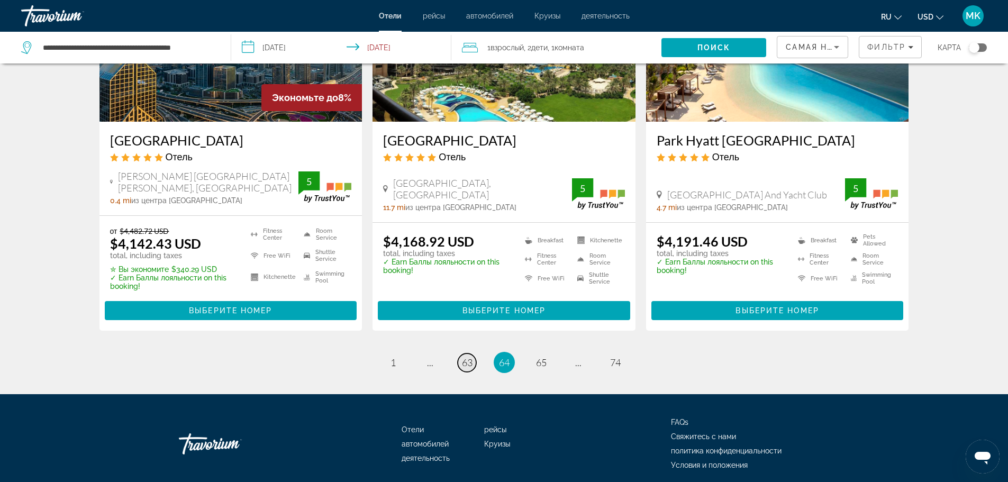
click at [469, 357] on span "63" at bounding box center [467, 363] width 11 height 12
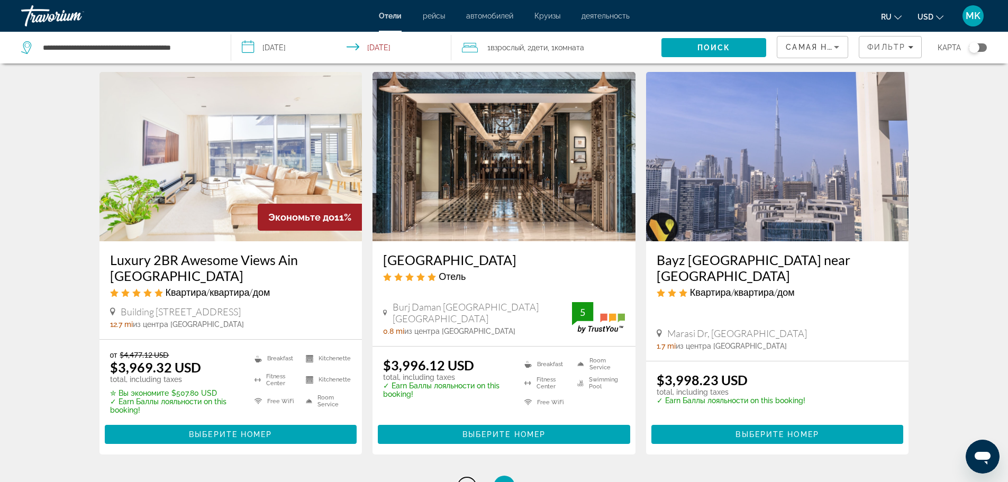
scroll to position [1270, 0]
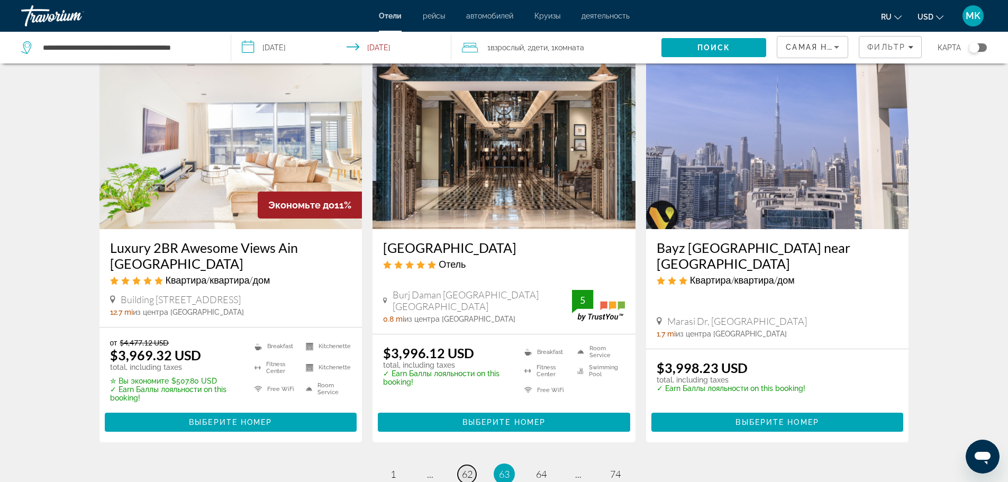
click at [476, 465] on link "page 62" at bounding box center [467, 474] width 19 height 19
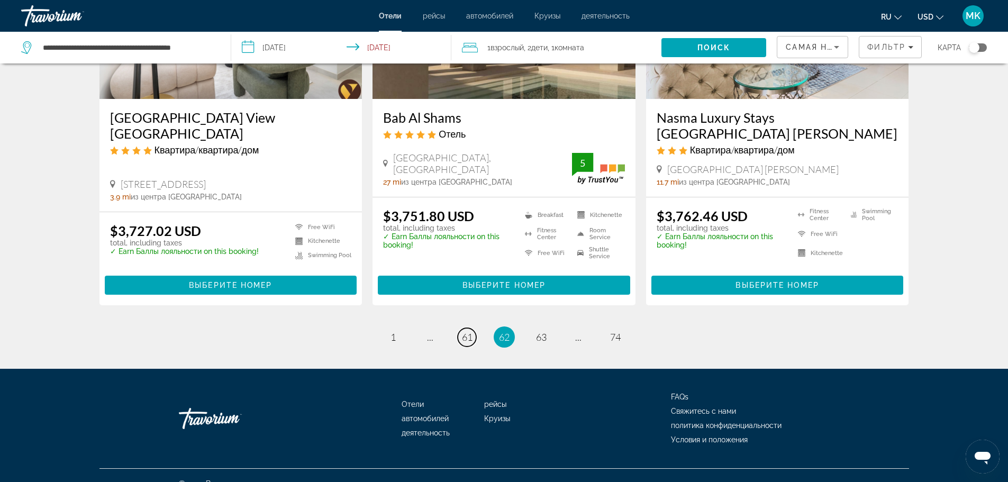
scroll to position [1418, 0]
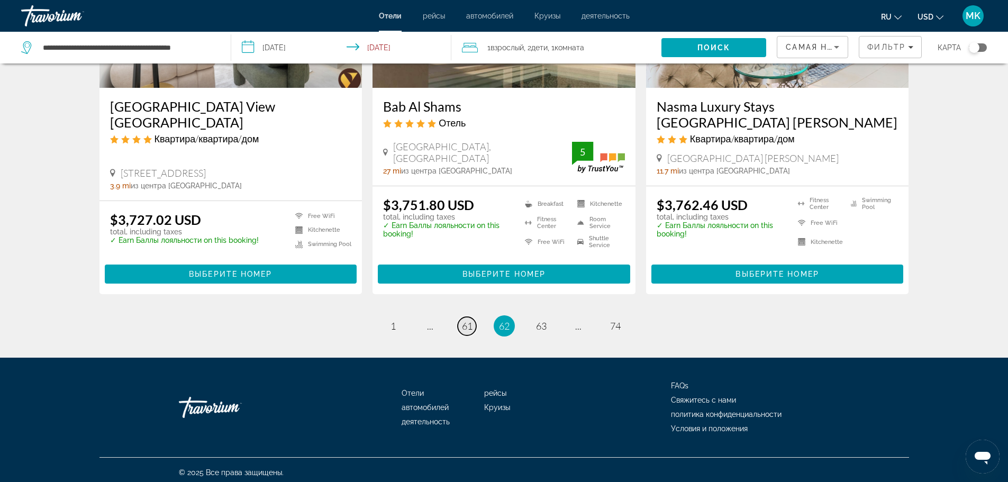
click at [470, 324] on span "61" at bounding box center [467, 326] width 11 height 12
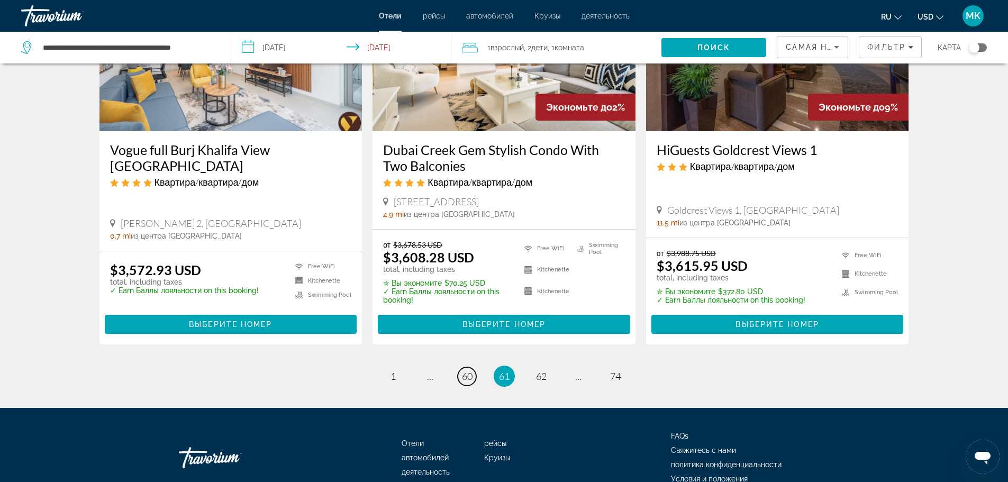
scroll to position [1382, 0]
click at [468, 370] on span "60" at bounding box center [467, 376] width 11 height 12
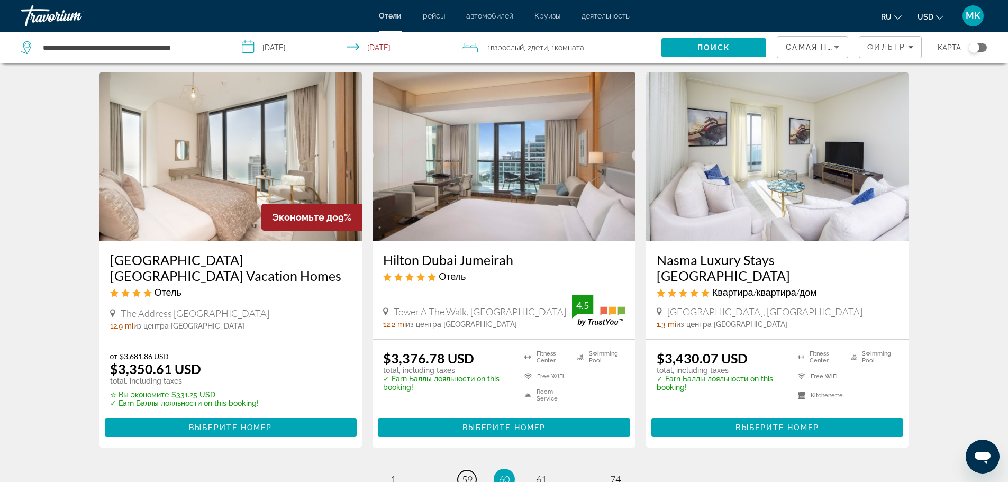
scroll to position [1323, 0]
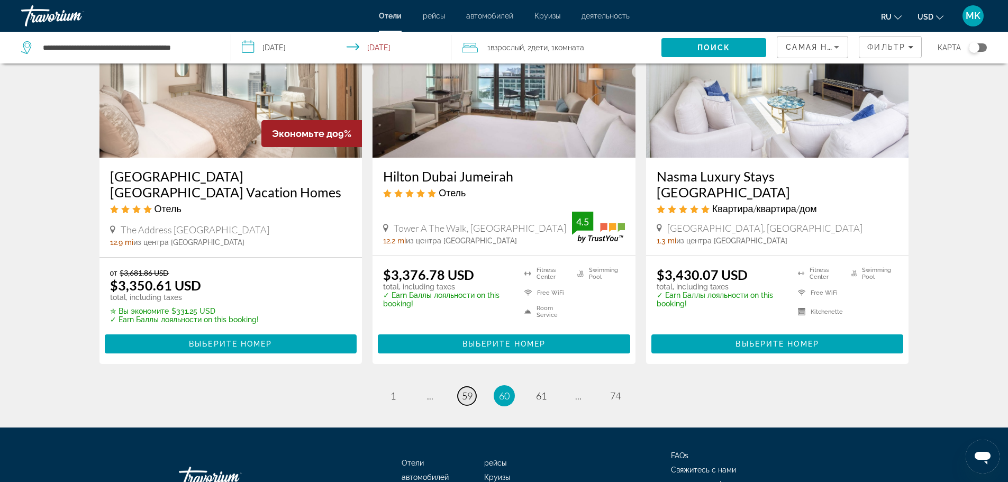
click at [464, 390] on span "59" at bounding box center [467, 396] width 11 height 12
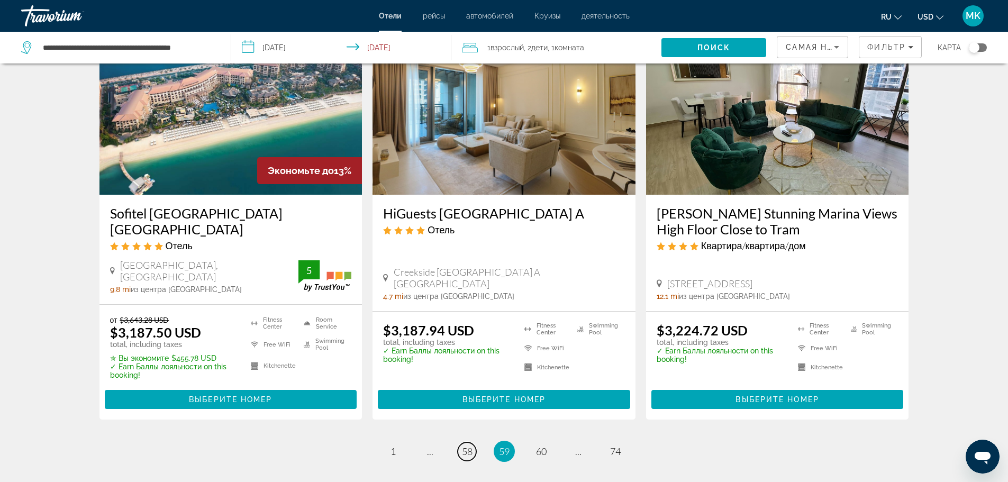
scroll to position [1376, 0]
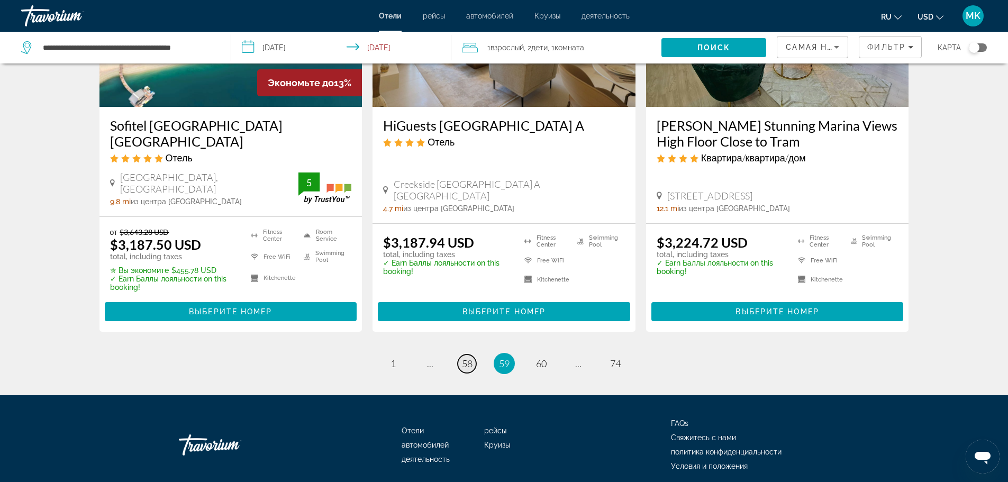
click at [466, 358] on span "58" at bounding box center [467, 364] width 11 height 12
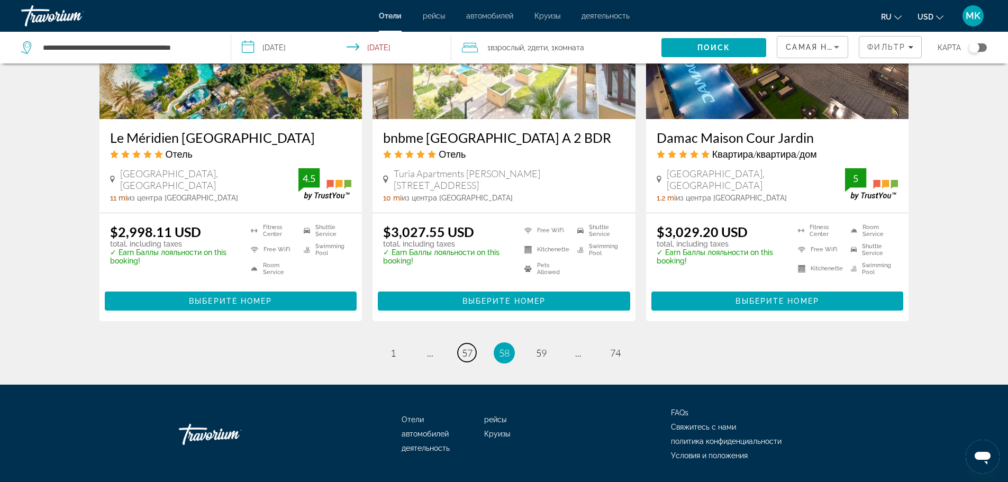
scroll to position [1411, 0]
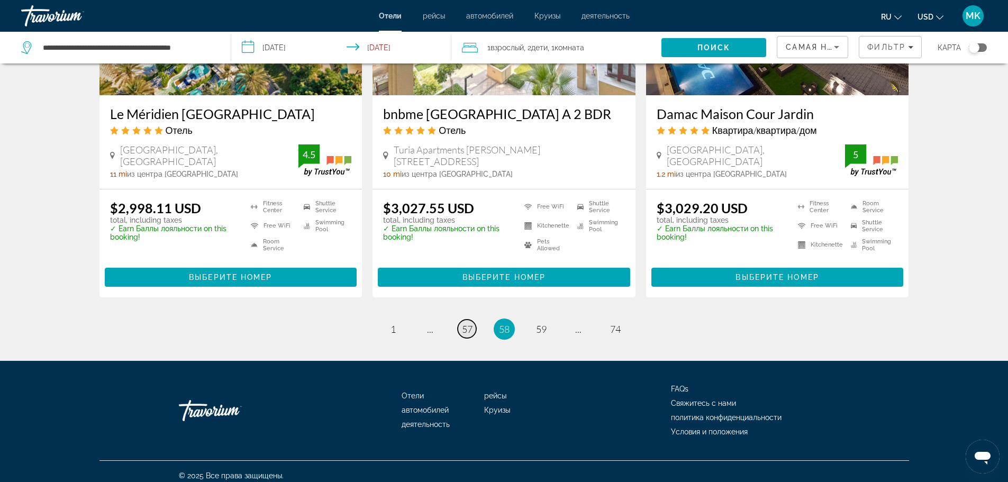
click at [464, 323] on span "57" at bounding box center [467, 329] width 11 height 12
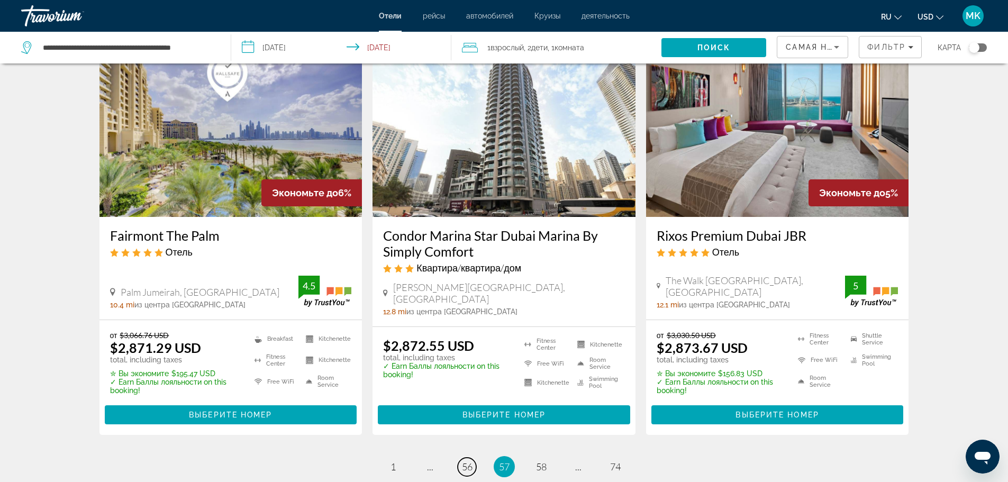
scroll to position [1323, 0]
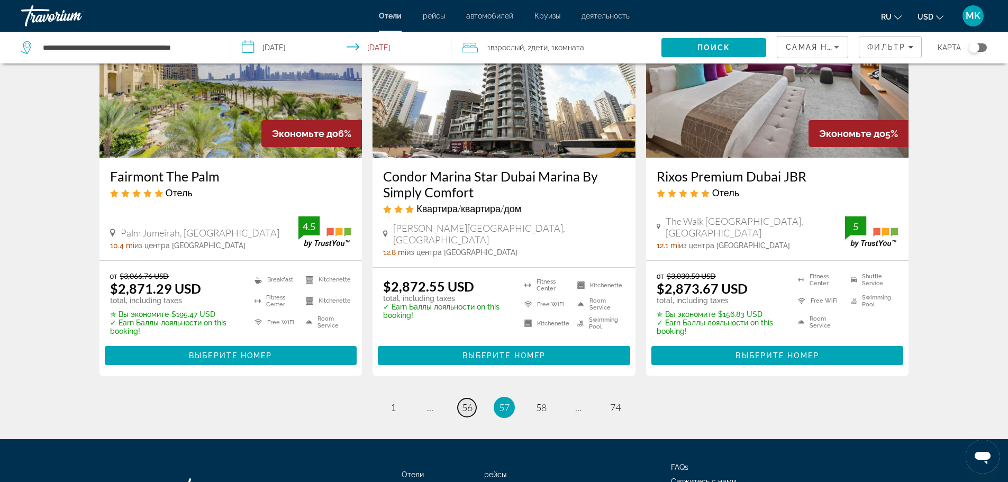
click at [470, 402] on span "56" at bounding box center [467, 408] width 11 height 12
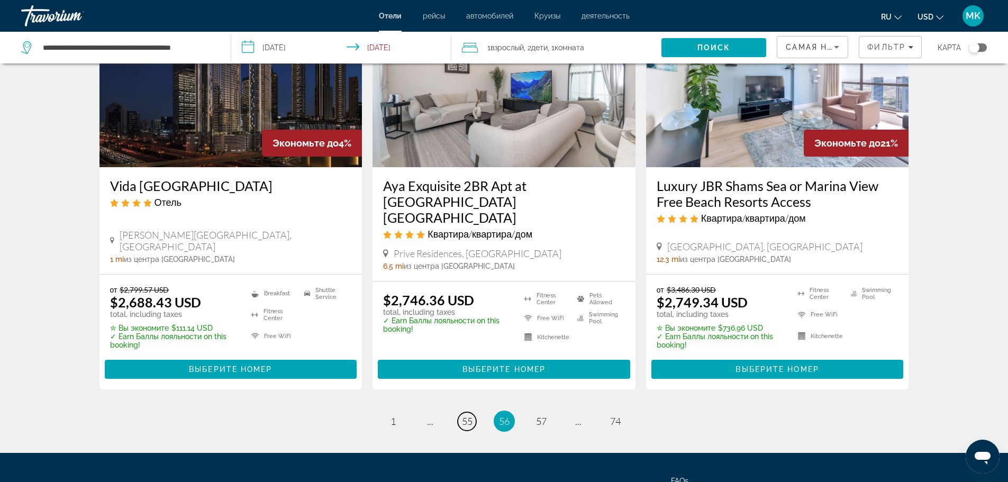
scroll to position [1323, 0]
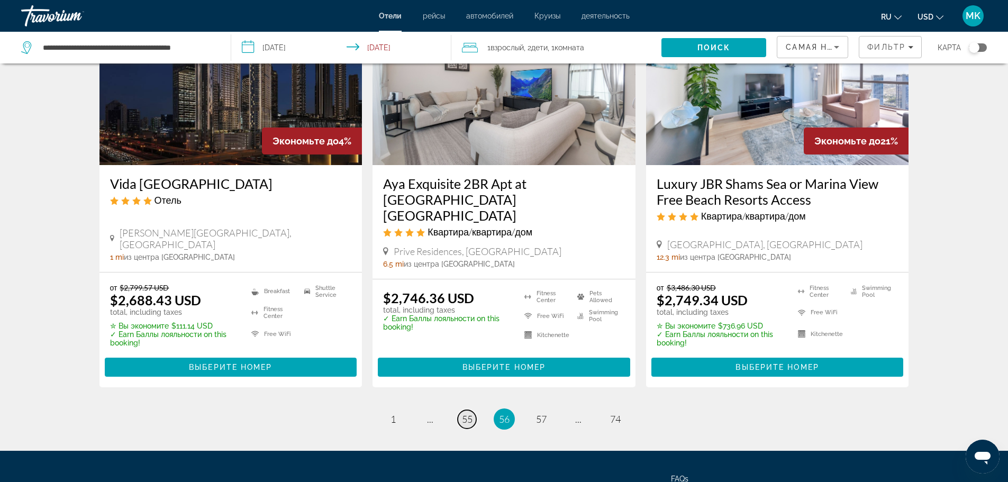
click at [464, 413] on span "55" at bounding box center [467, 419] width 11 height 12
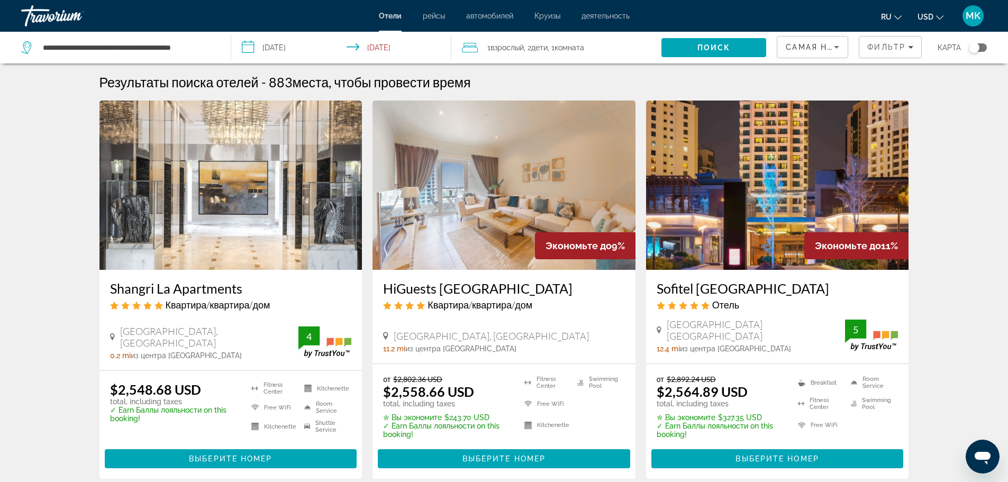
click at [203, 292] on h3 "Shangri La Apartments" at bounding box center [231, 288] width 242 height 16
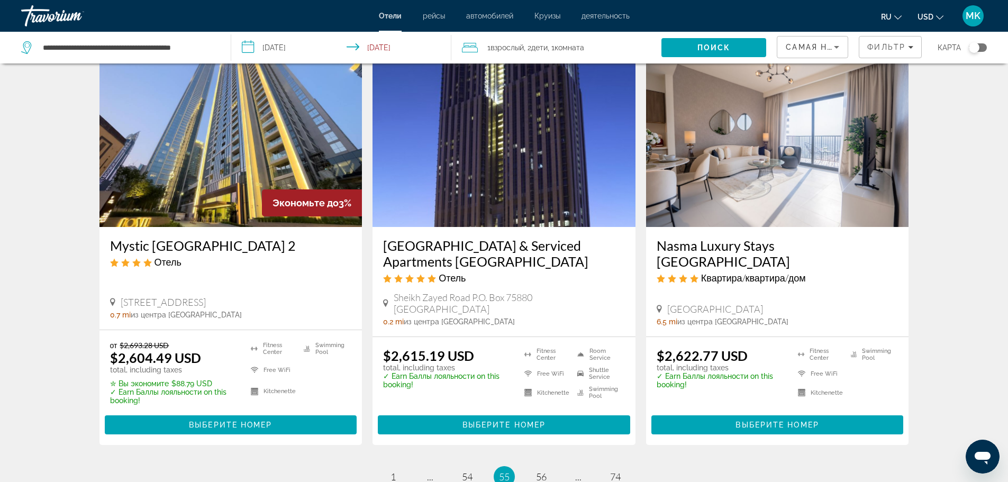
scroll to position [1270, 0]
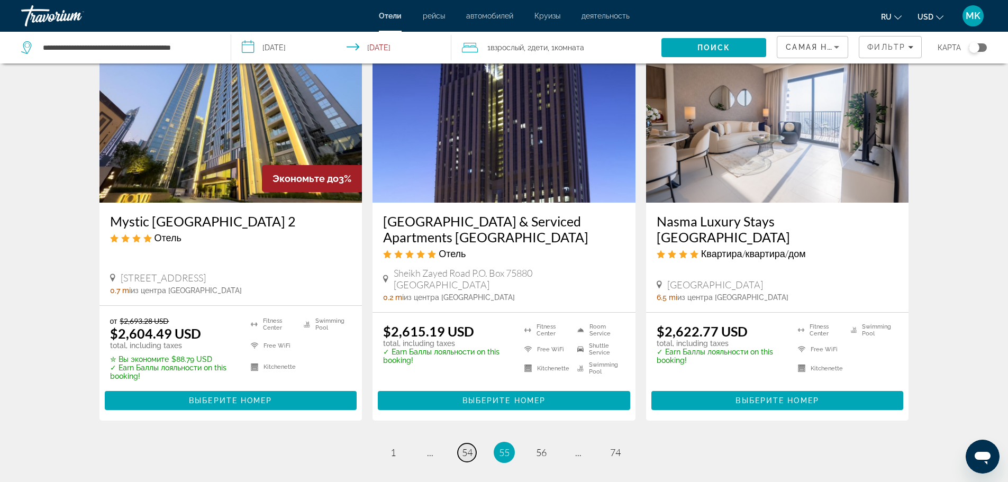
click at [469, 450] on span "54" at bounding box center [467, 453] width 11 height 12
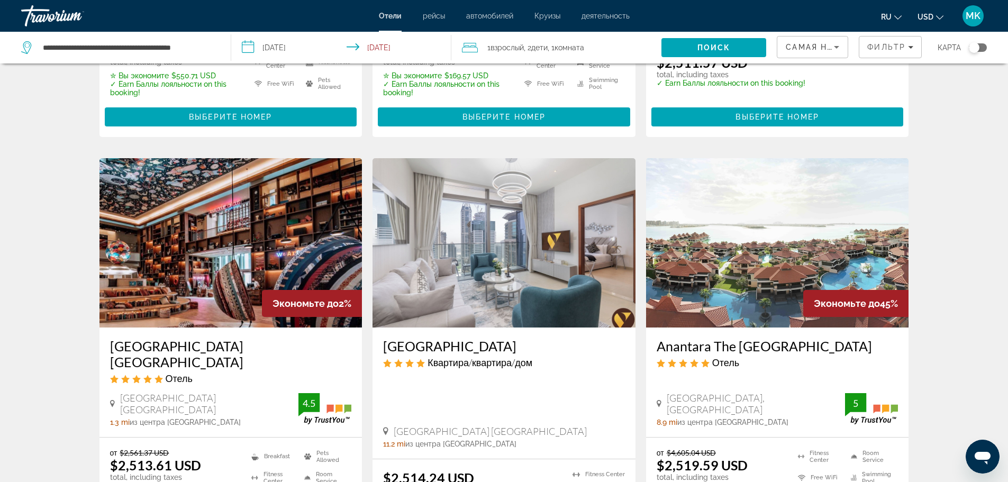
scroll to position [423, 0]
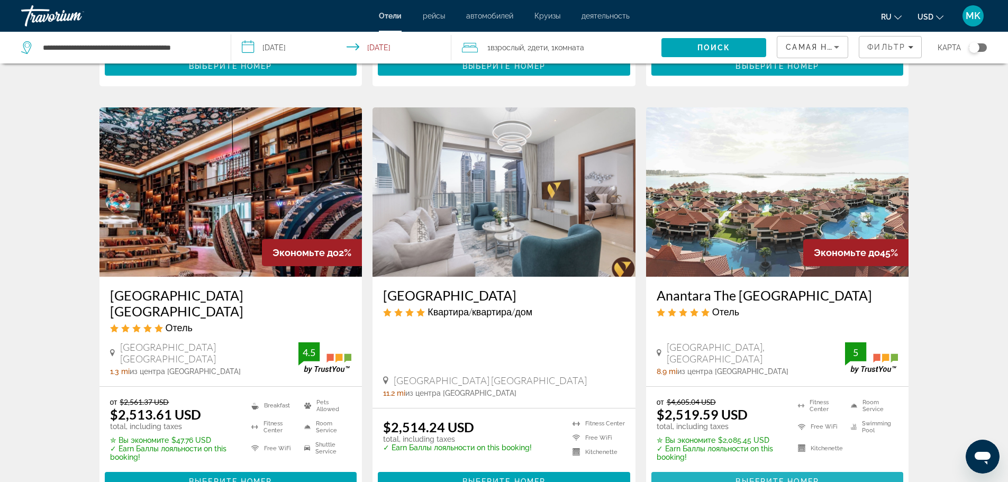
click at [793, 477] on span "Выберите номер" at bounding box center [776, 481] width 83 height 8
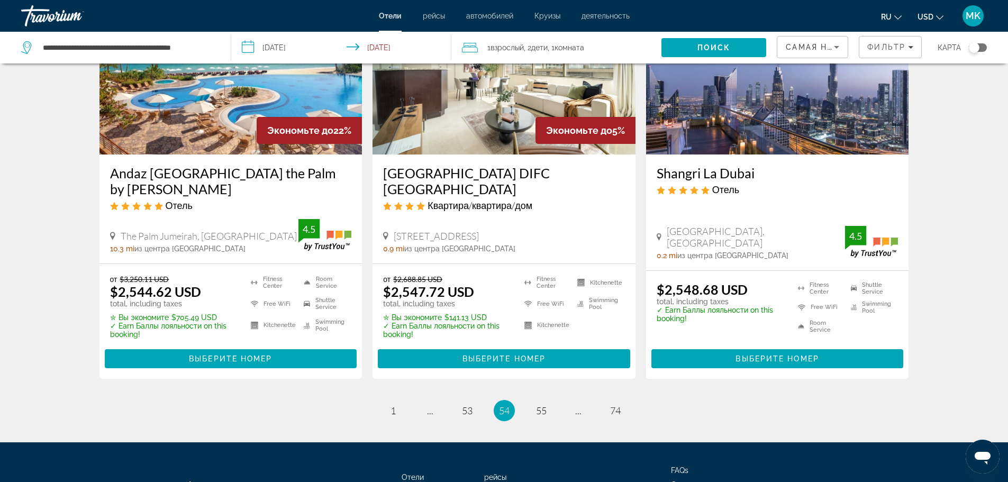
scroll to position [1376, 0]
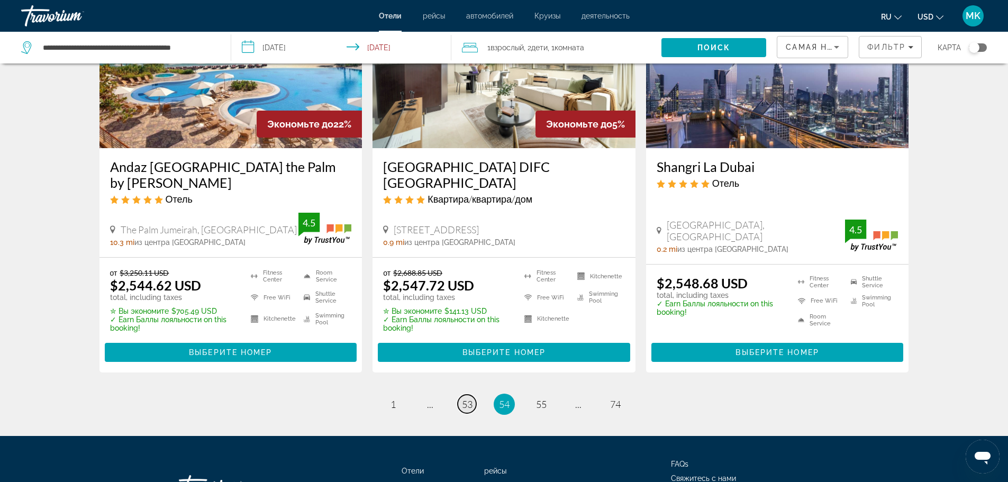
click at [467, 398] on span "53" at bounding box center [467, 404] width 11 height 12
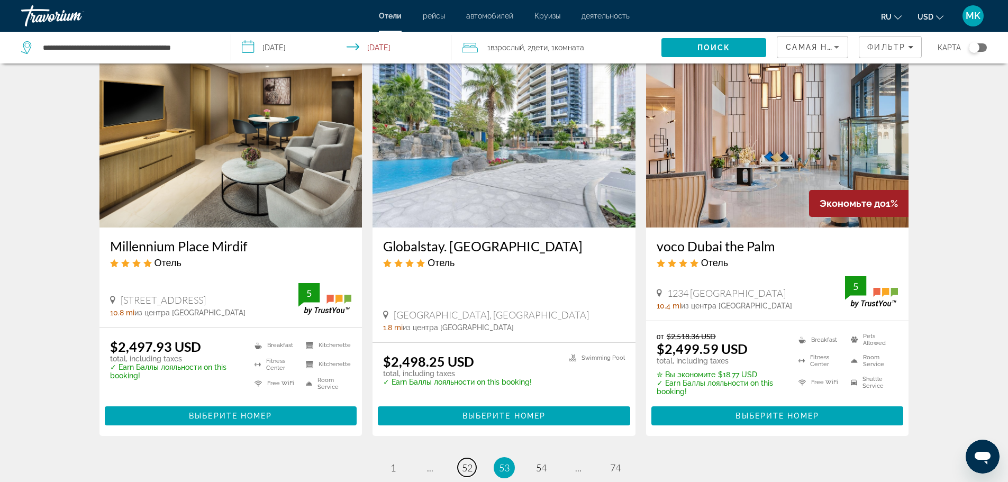
scroll to position [1270, 0]
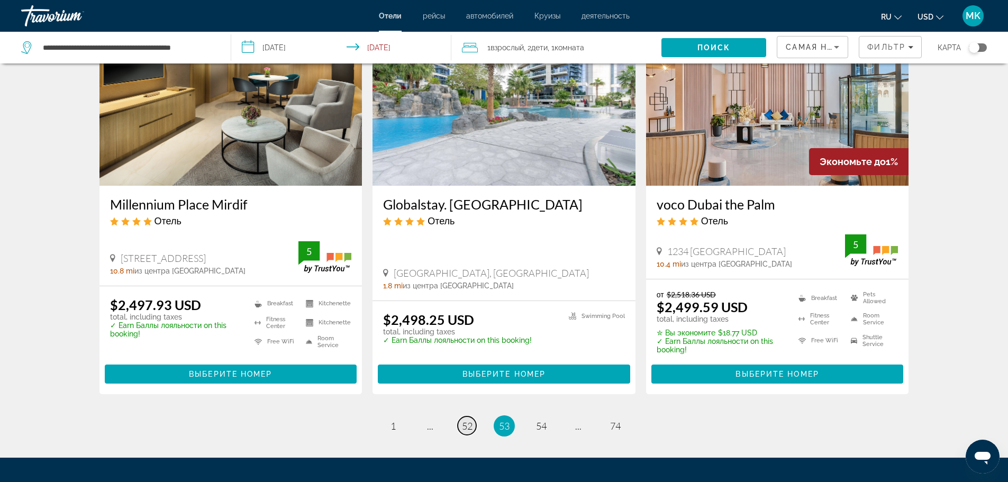
click at [463, 428] on span "52" at bounding box center [467, 426] width 11 height 12
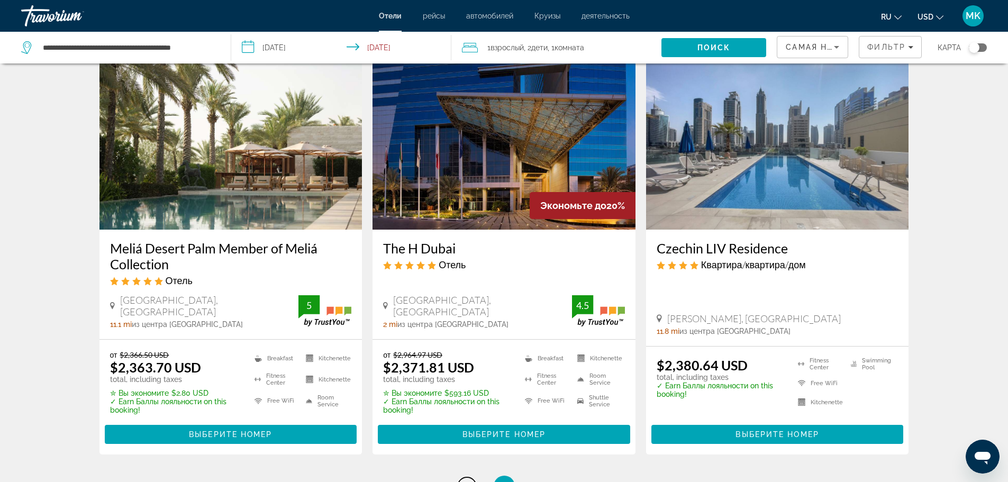
scroll to position [1270, 0]
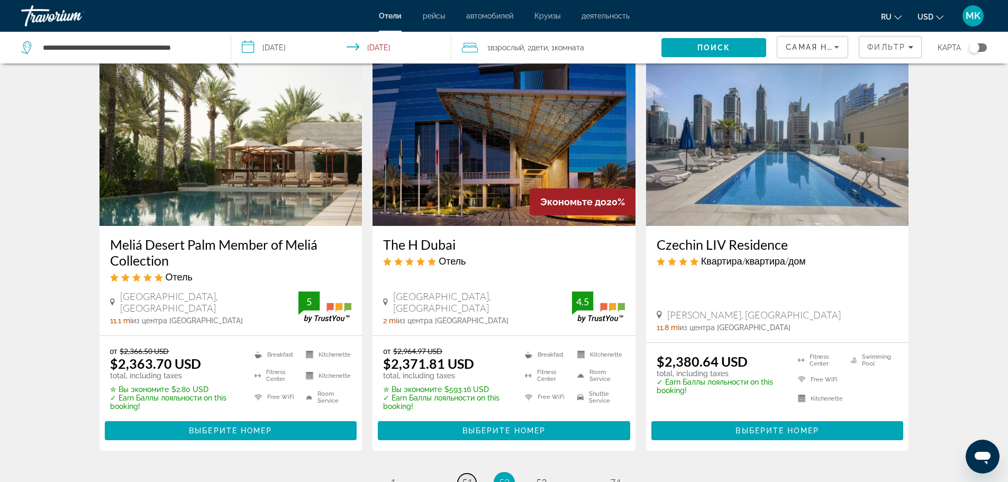
click at [462, 477] on span "51" at bounding box center [467, 483] width 11 height 12
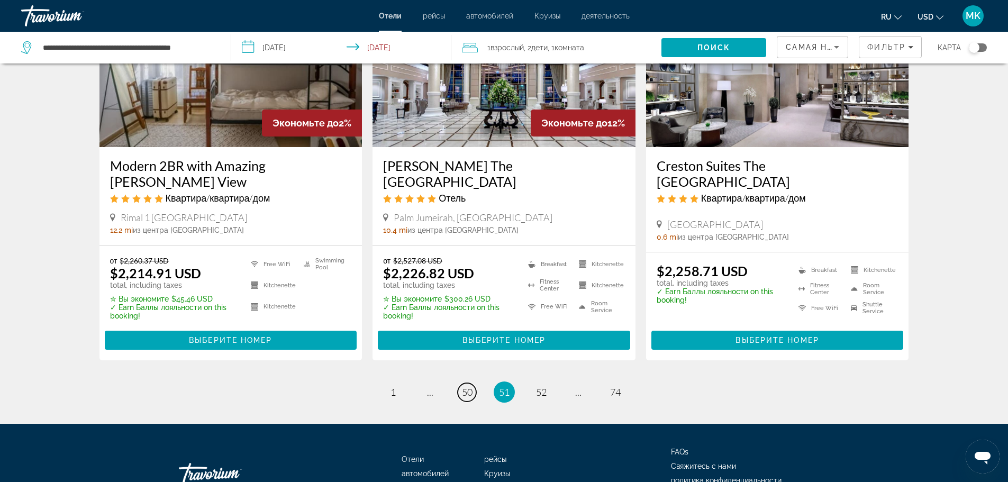
scroll to position [1375, 0]
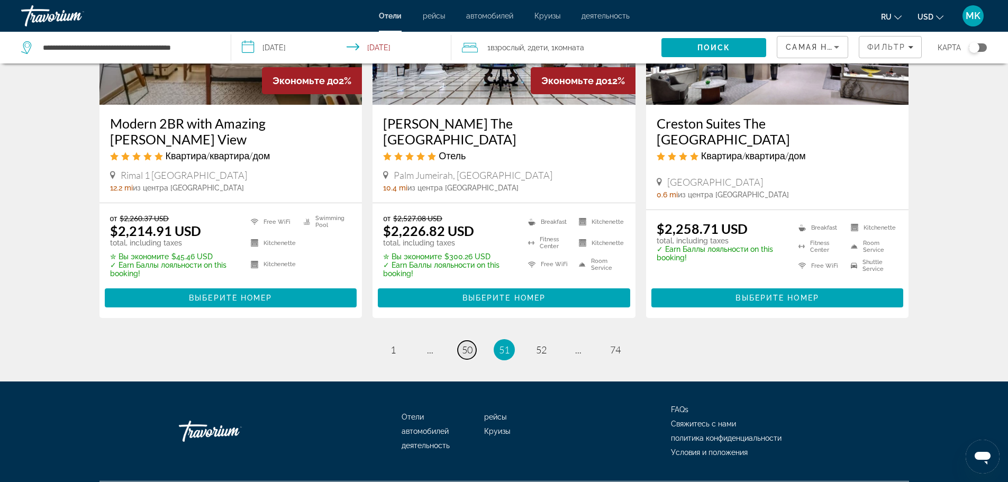
click at [467, 344] on span "50" at bounding box center [467, 350] width 11 height 12
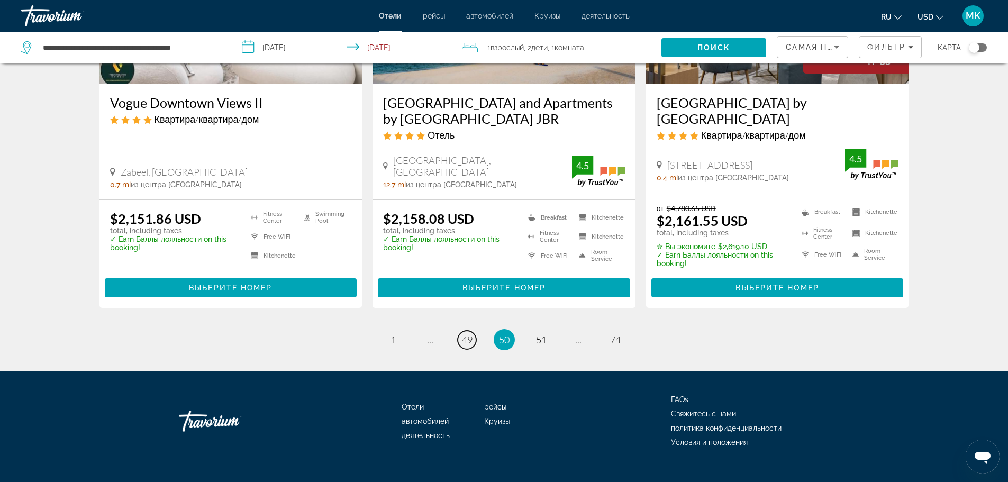
scroll to position [1426, 0]
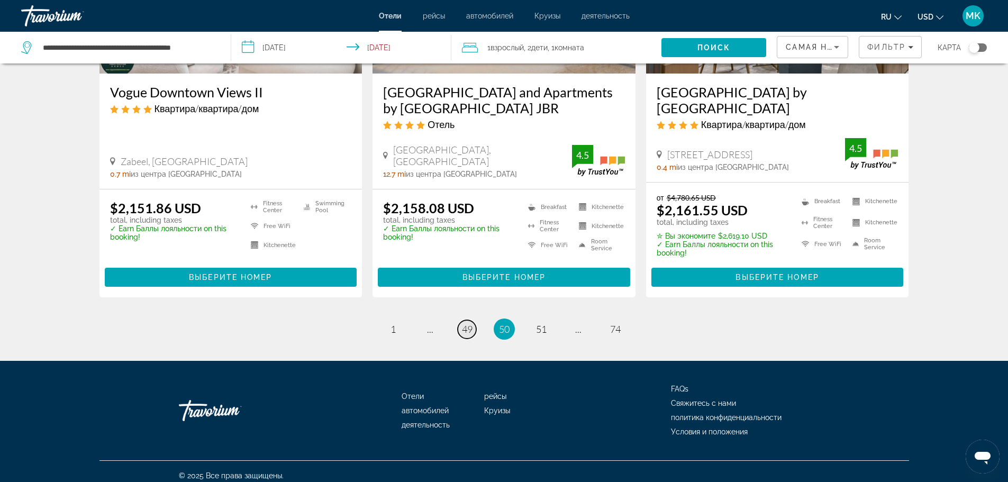
click at [468, 323] on span "49" at bounding box center [467, 329] width 11 height 12
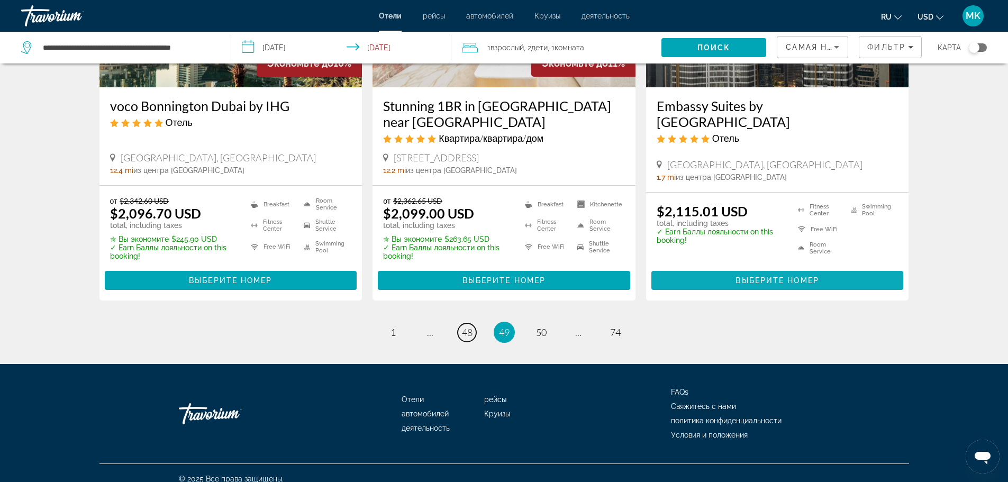
scroll to position [1389, 0]
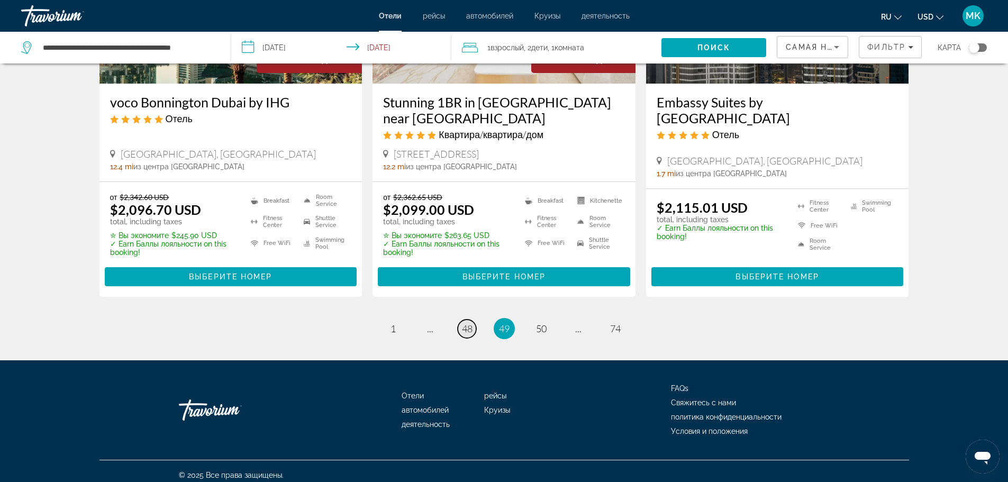
click at [469, 323] on span "48" at bounding box center [467, 329] width 11 height 12
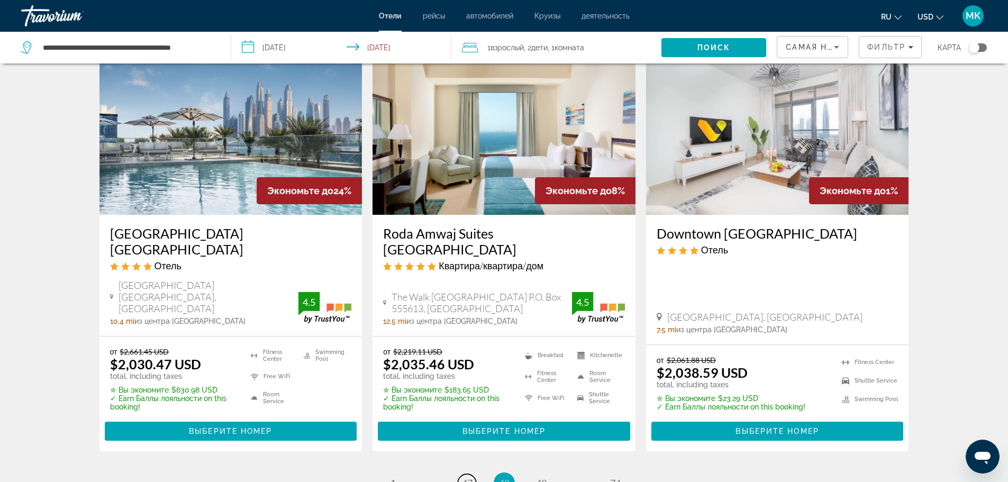
scroll to position [1323, 0]
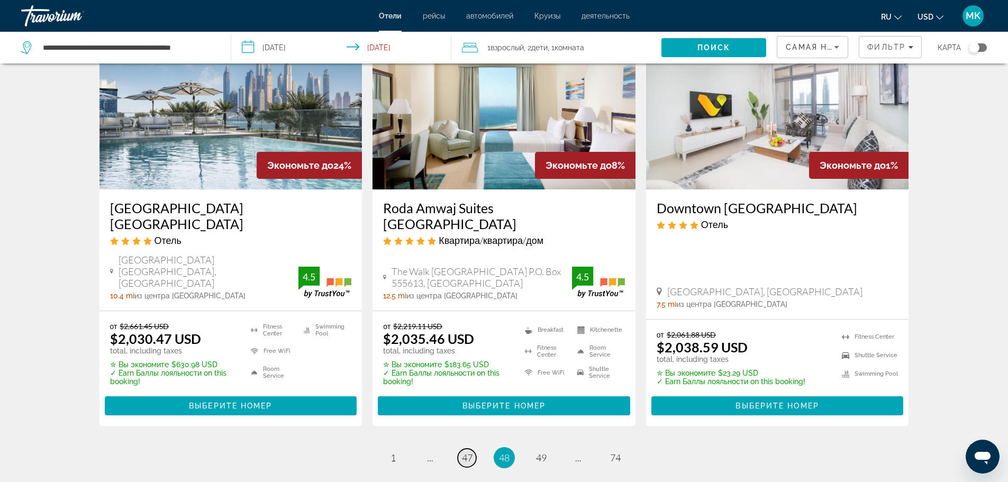
click at [468, 452] on span "47" at bounding box center [467, 458] width 11 height 12
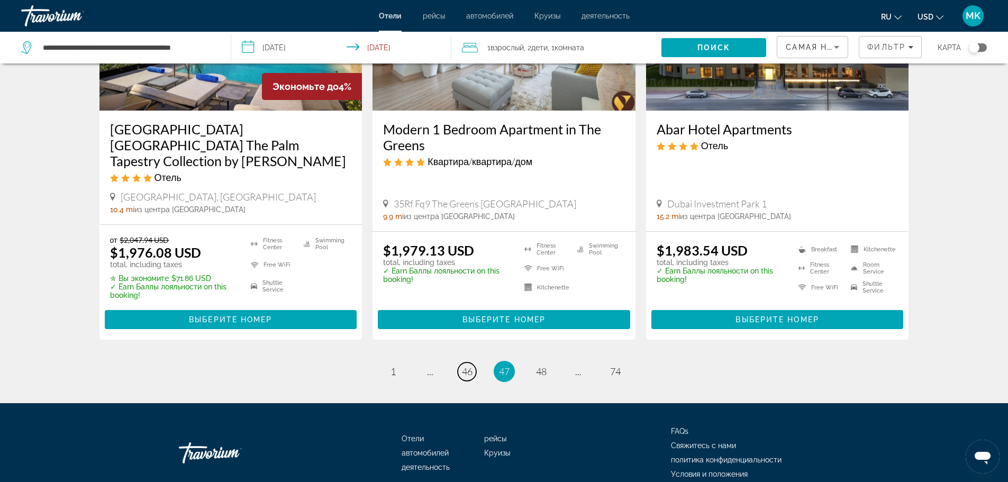
scroll to position [1376, 0]
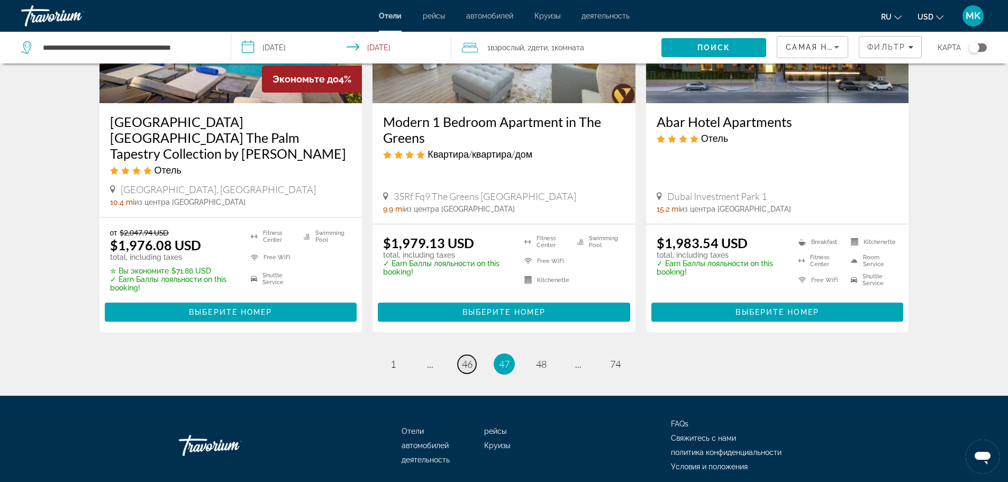
click at [465, 358] on span "46" at bounding box center [467, 364] width 11 height 12
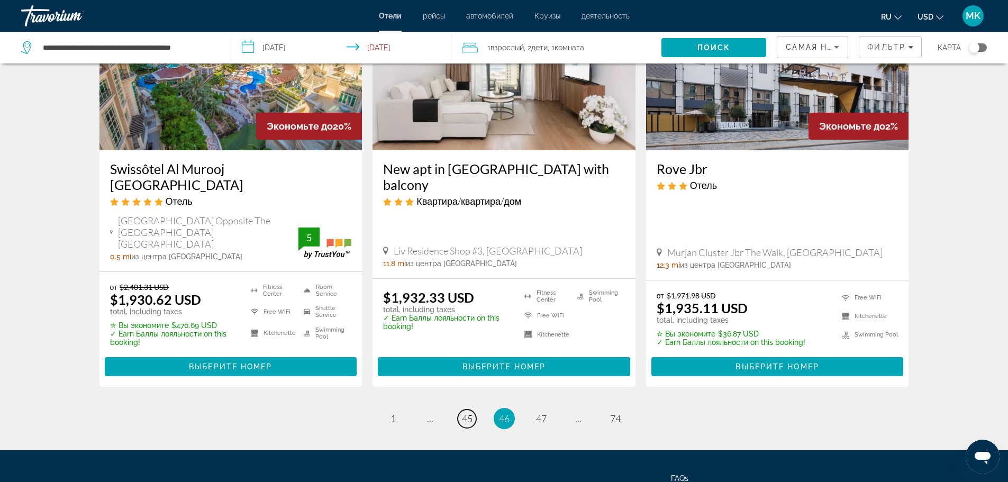
scroll to position [1376, 0]
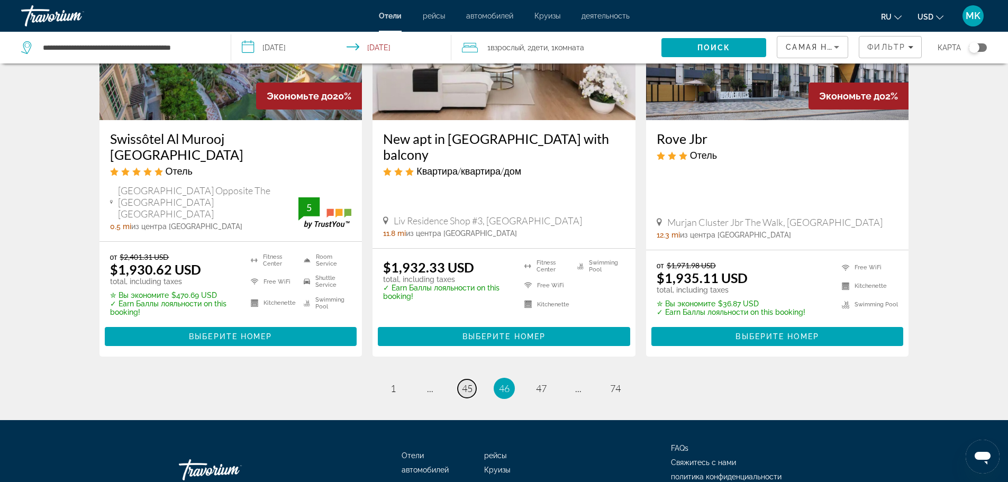
click at [471, 383] on span "45" at bounding box center [467, 389] width 11 height 12
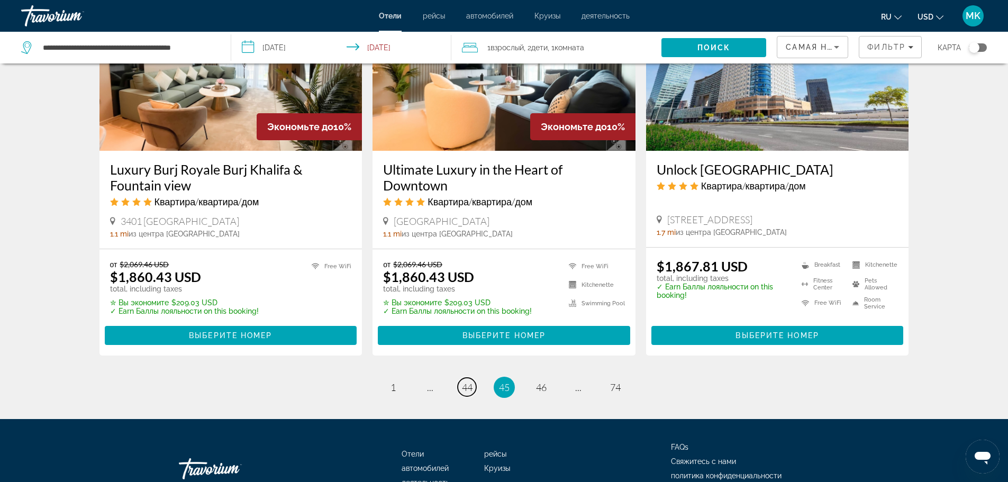
scroll to position [1376, 0]
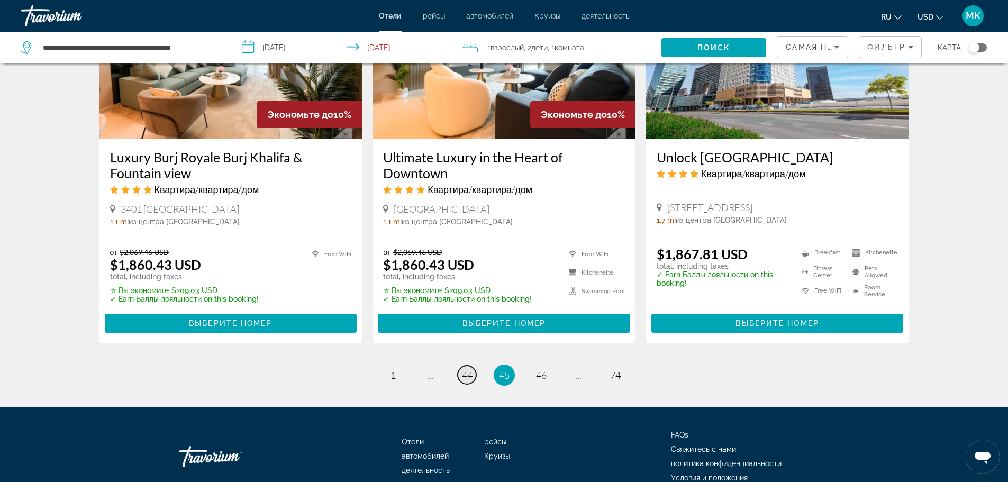
click at [462, 369] on span "44" at bounding box center [467, 375] width 11 height 12
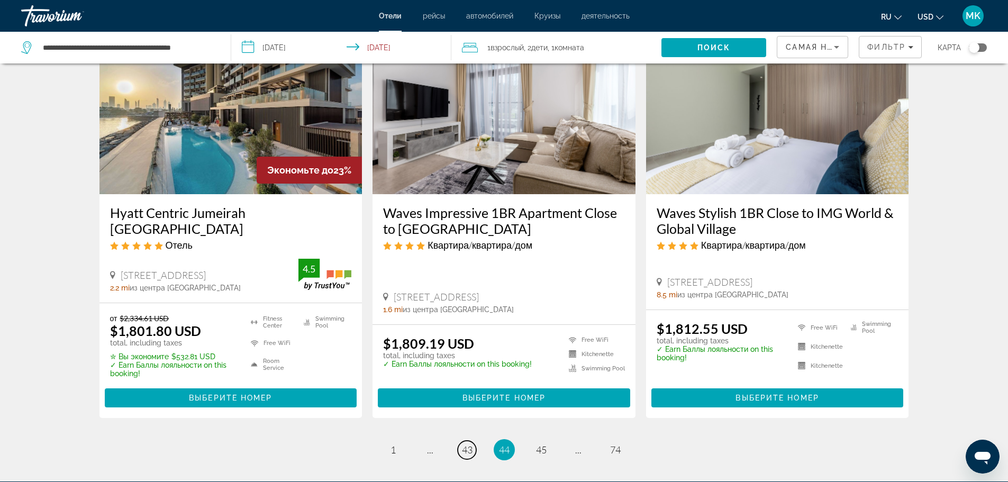
scroll to position [1323, 0]
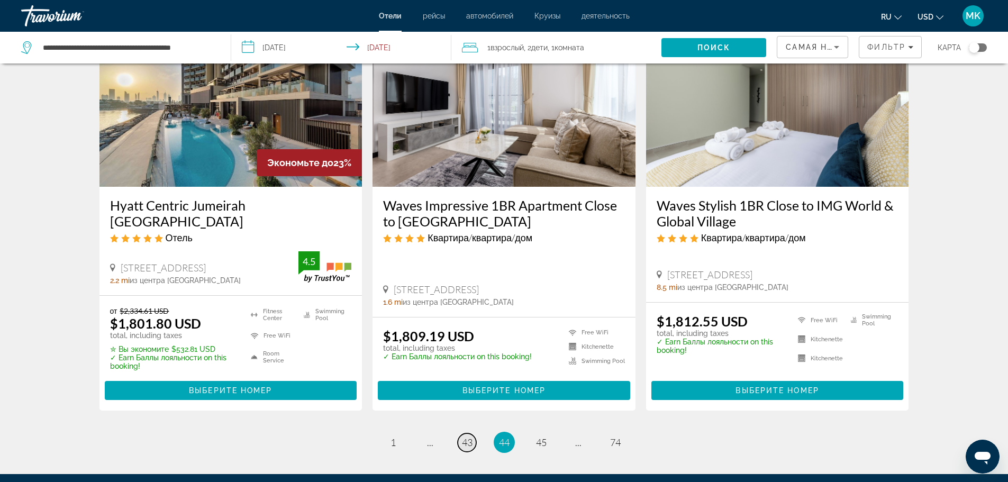
click at [462, 436] on span "43" at bounding box center [467, 442] width 11 height 12
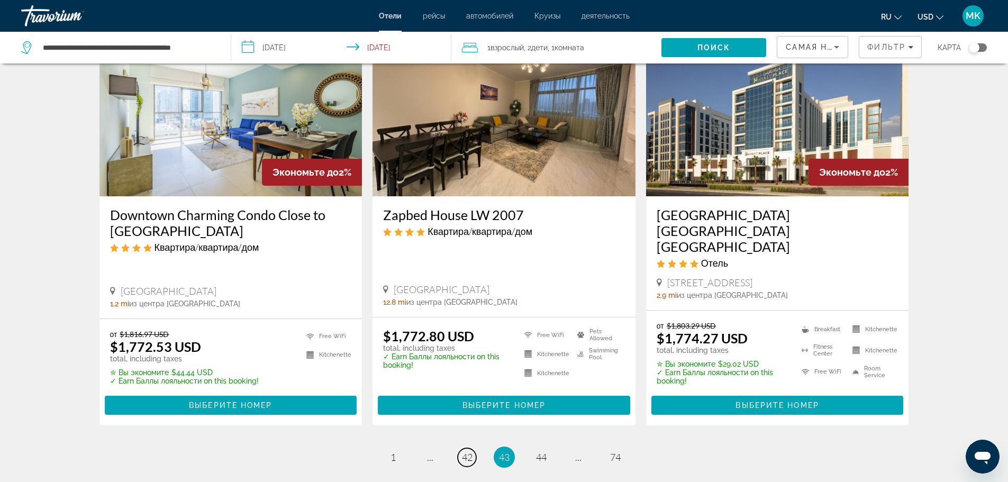
scroll to position [1323, 0]
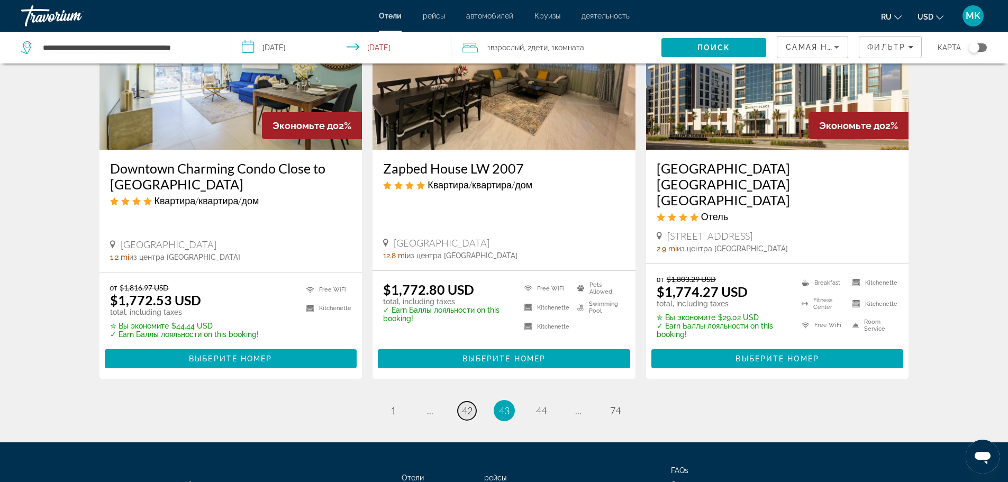
click at [465, 405] on span "42" at bounding box center [467, 411] width 11 height 12
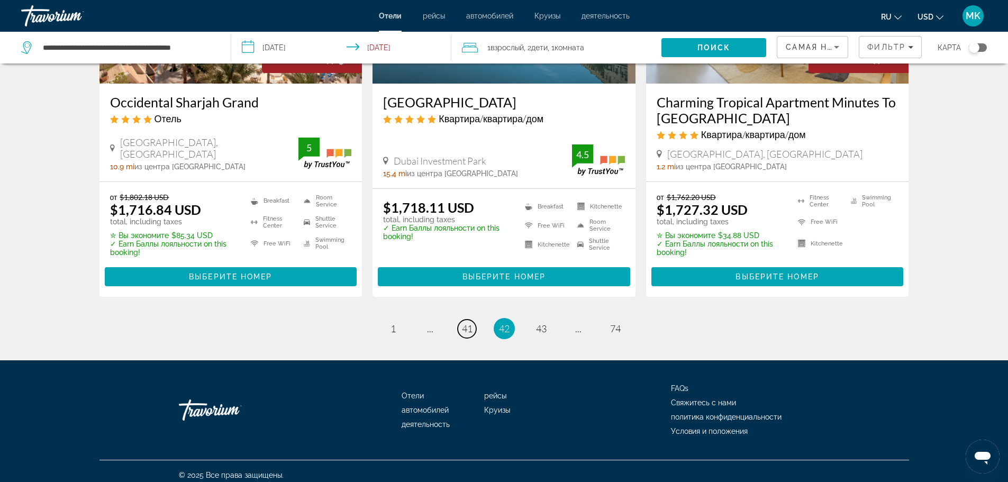
scroll to position [1376, 0]
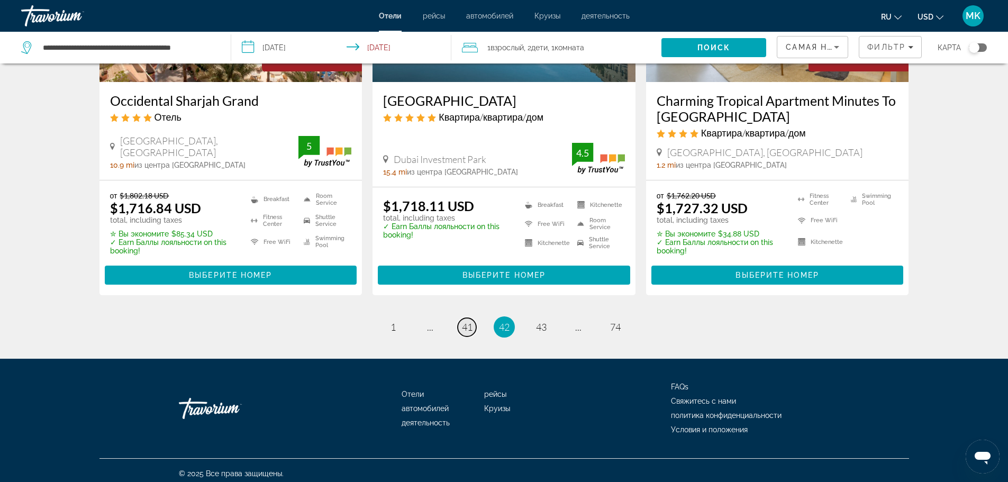
click at [470, 330] on span "41" at bounding box center [467, 327] width 11 height 12
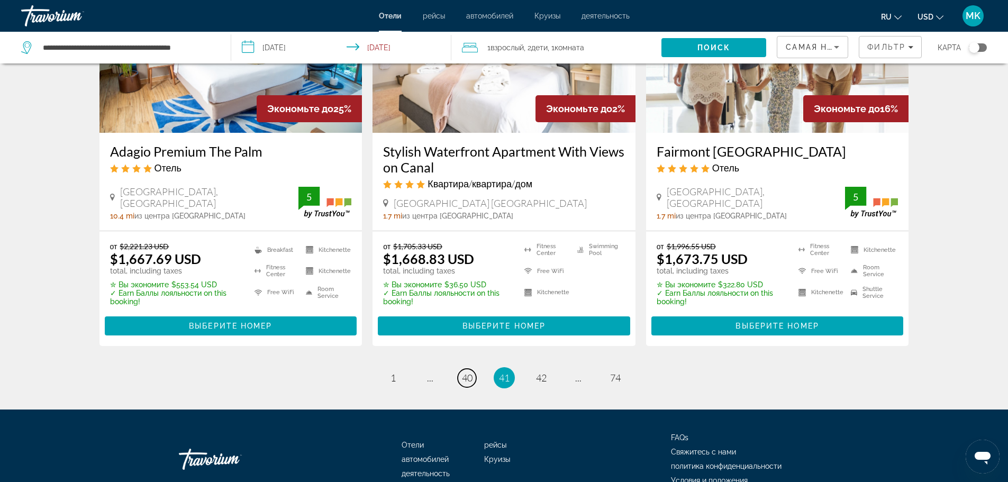
scroll to position [1376, 0]
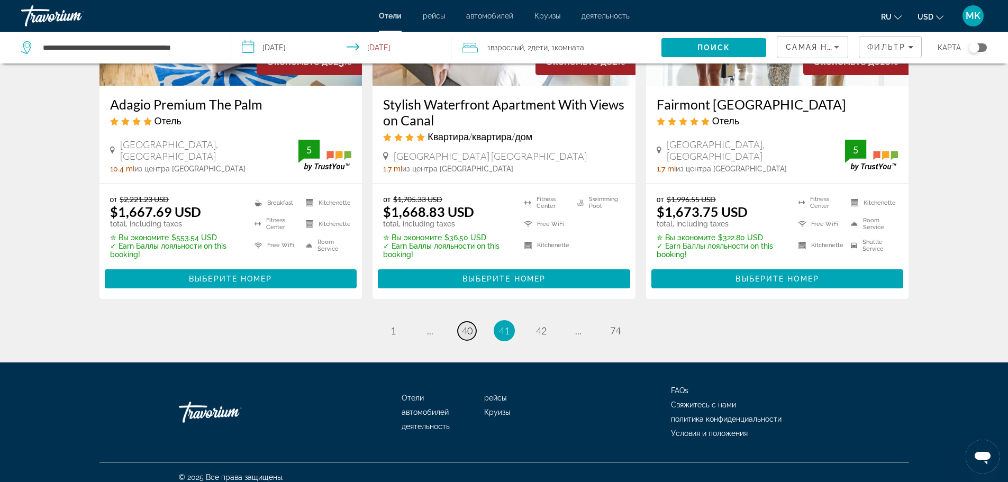
click at [466, 336] on span "40" at bounding box center [467, 331] width 11 height 12
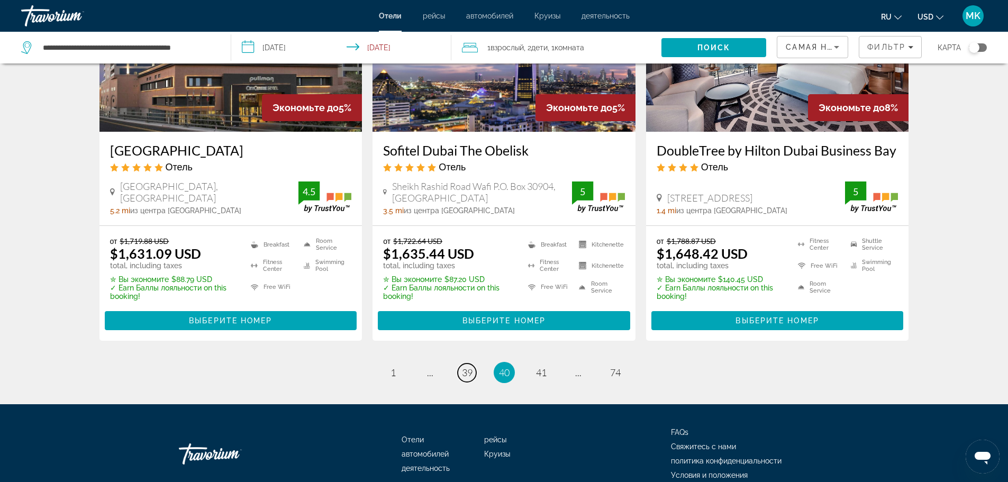
scroll to position [1405, 0]
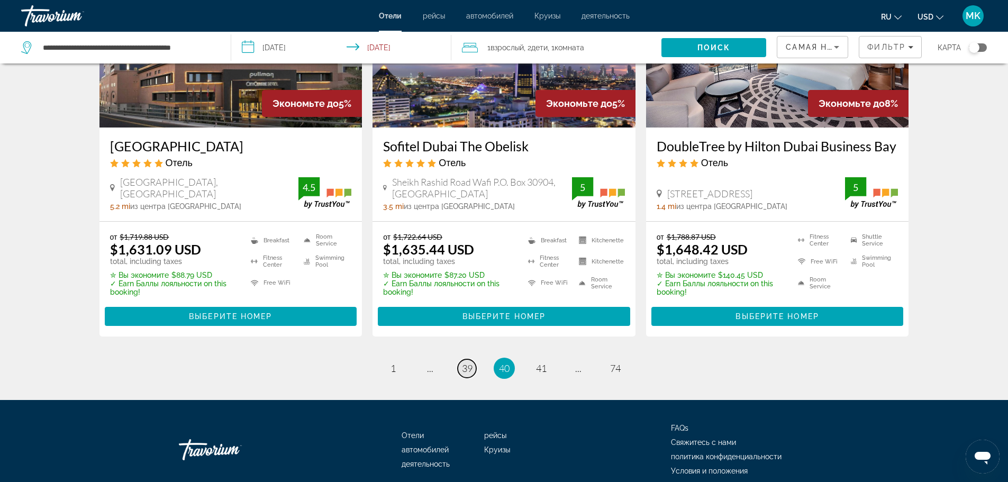
click at [465, 362] on span "39" at bounding box center [467, 368] width 11 height 12
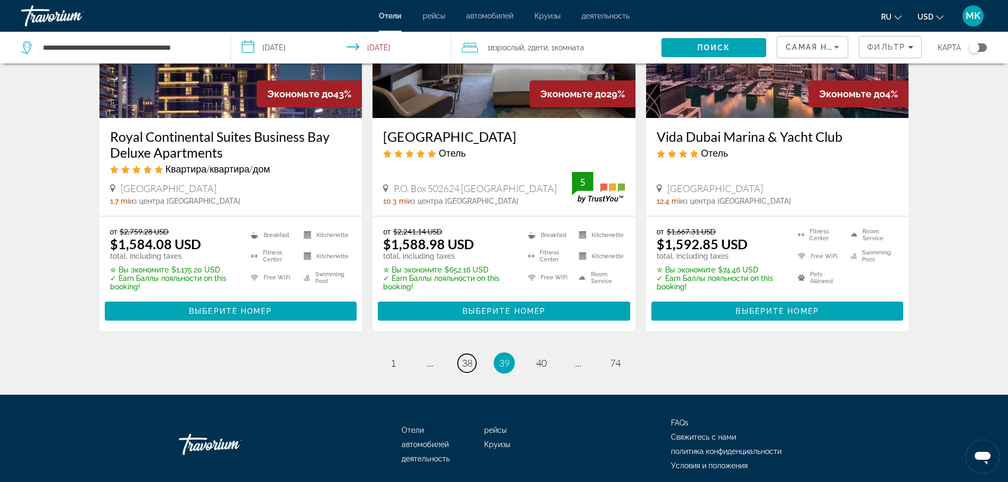
scroll to position [1429, 0]
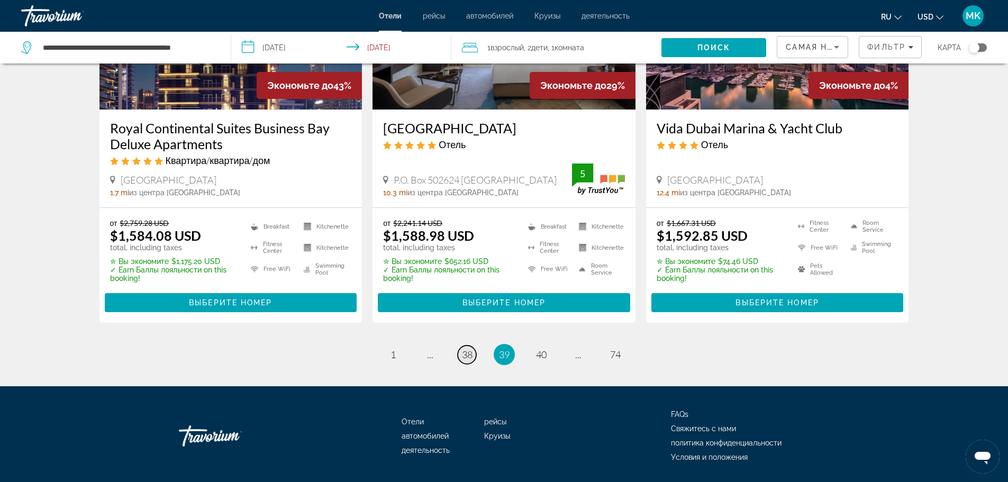
click at [467, 349] on span "38" at bounding box center [467, 355] width 11 height 12
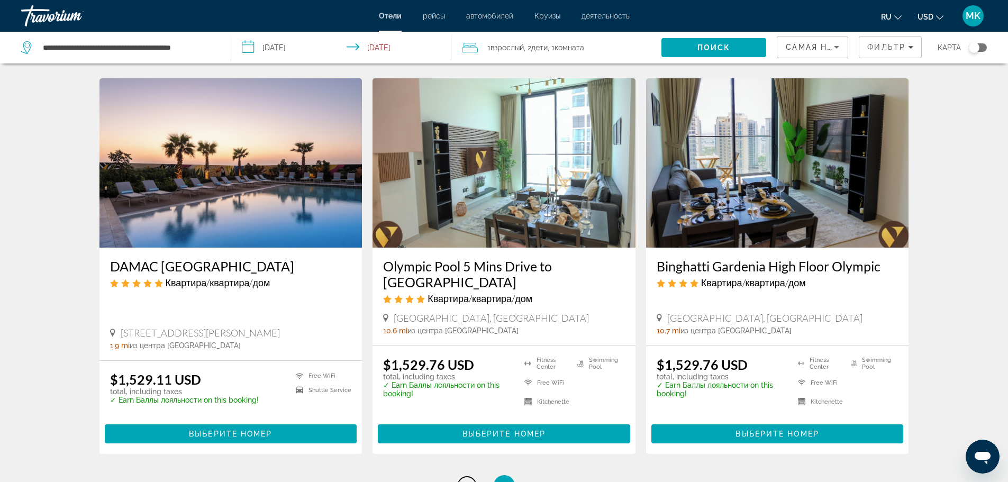
scroll to position [1270, 0]
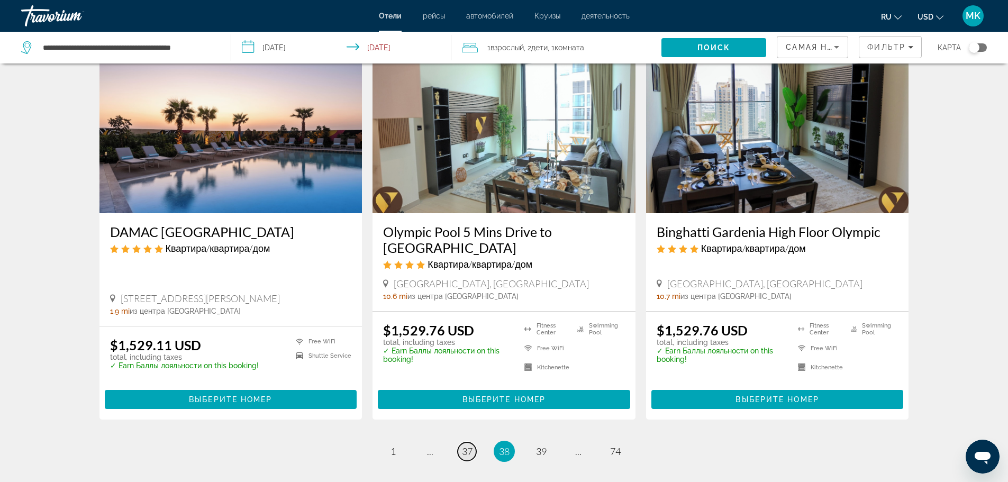
click at [466, 445] on span "37" at bounding box center [467, 451] width 11 height 12
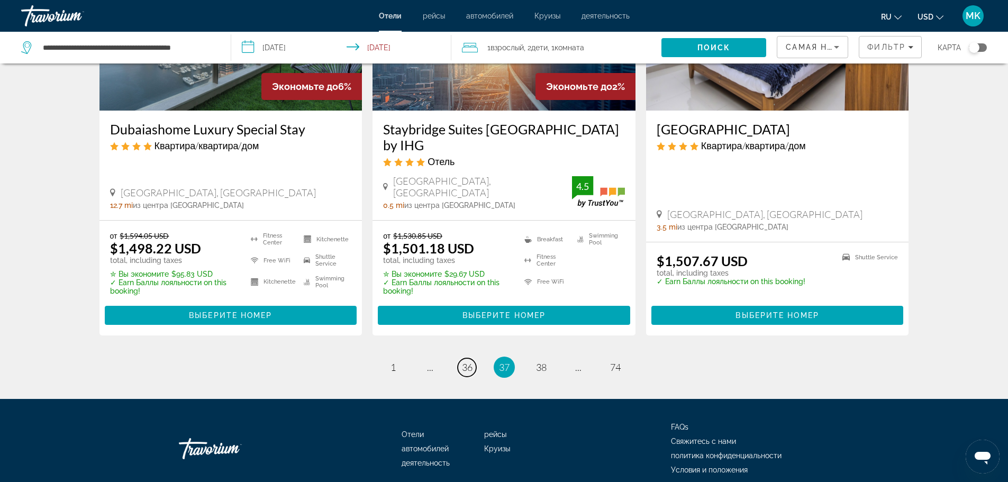
scroll to position [1376, 0]
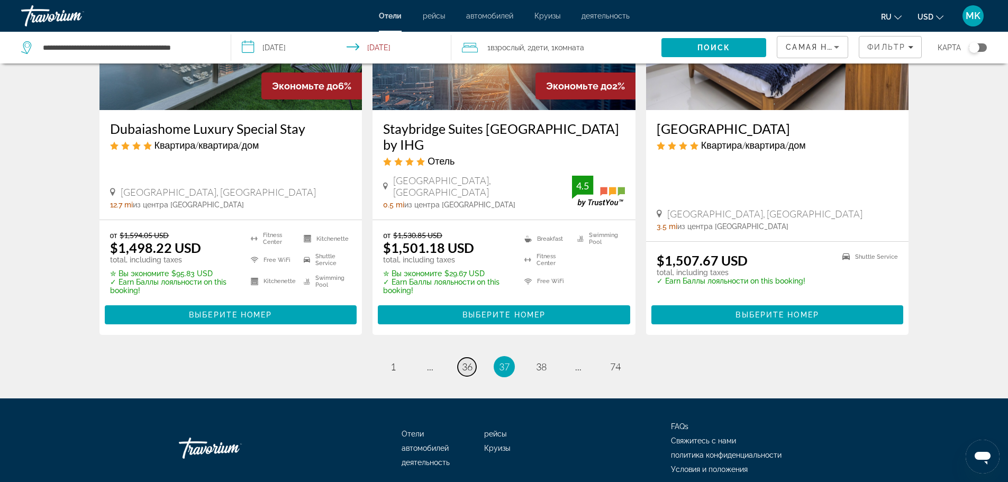
click at [469, 361] on span "36" at bounding box center [467, 367] width 11 height 12
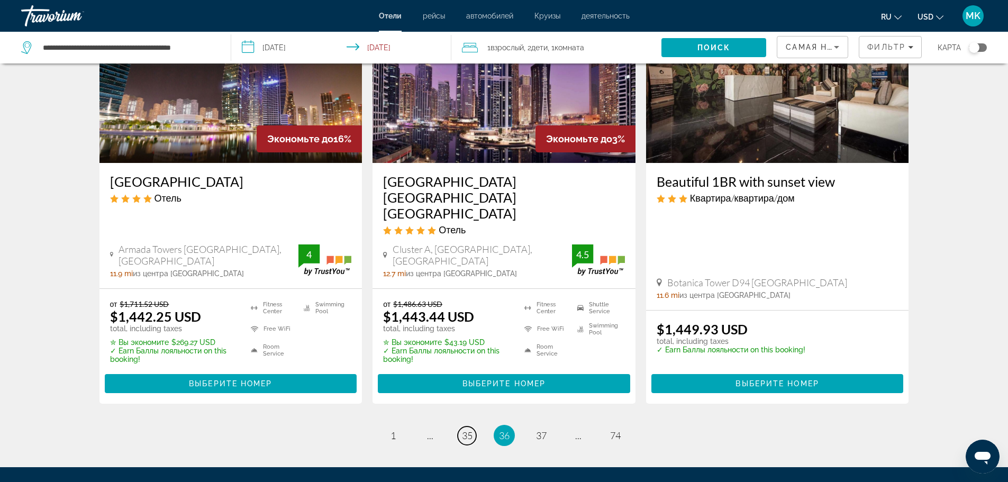
scroll to position [1376, 0]
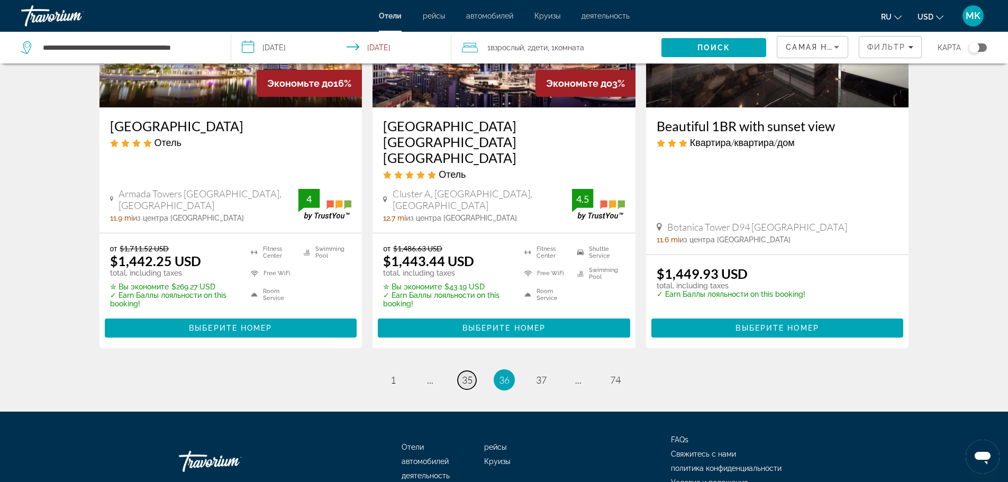
click at [467, 374] on span "35" at bounding box center [467, 380] width 11 height 12
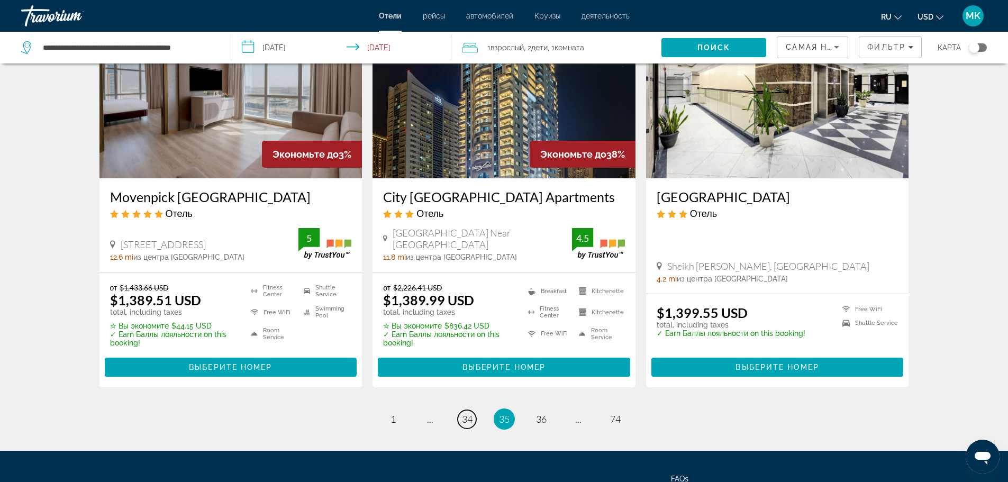
scroll to position [1323, 0]
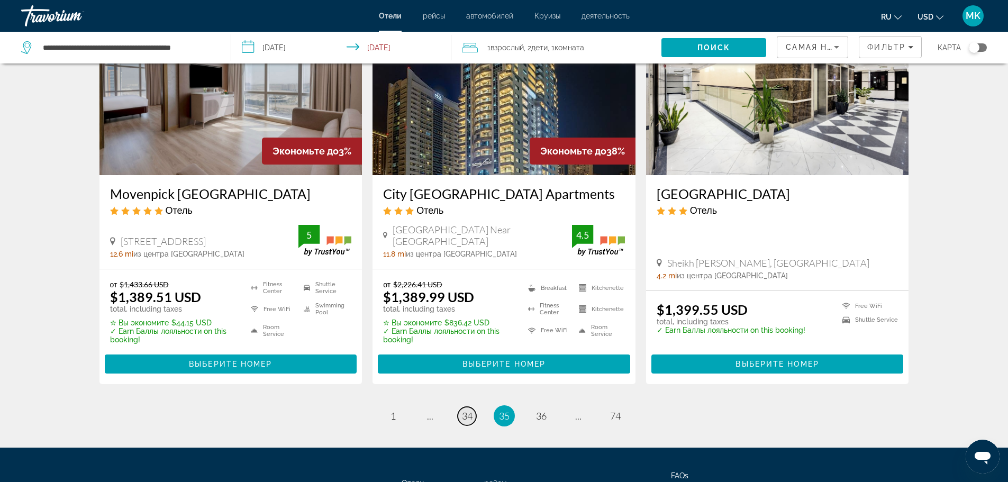
click at [469, 410] on span "34" at bounding box center [467, 416] width 11 height 12
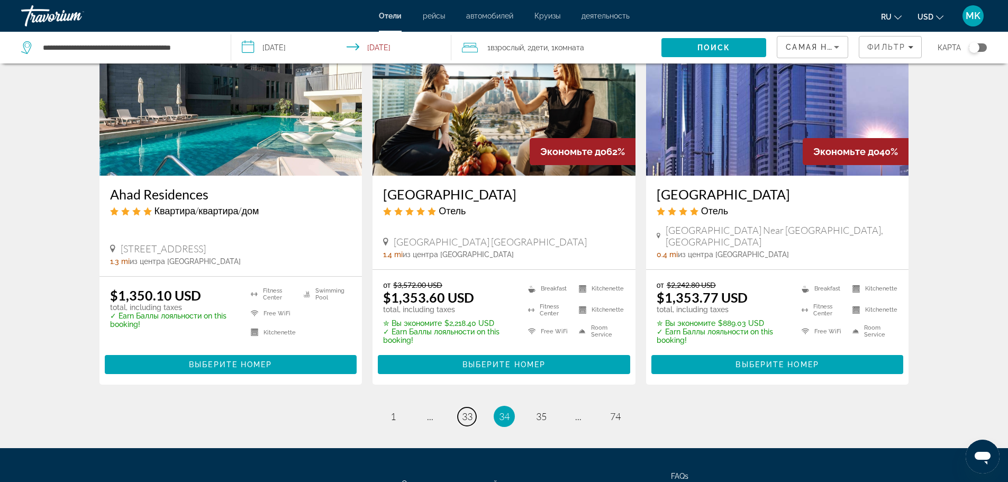
scroll to position [1323, 0]
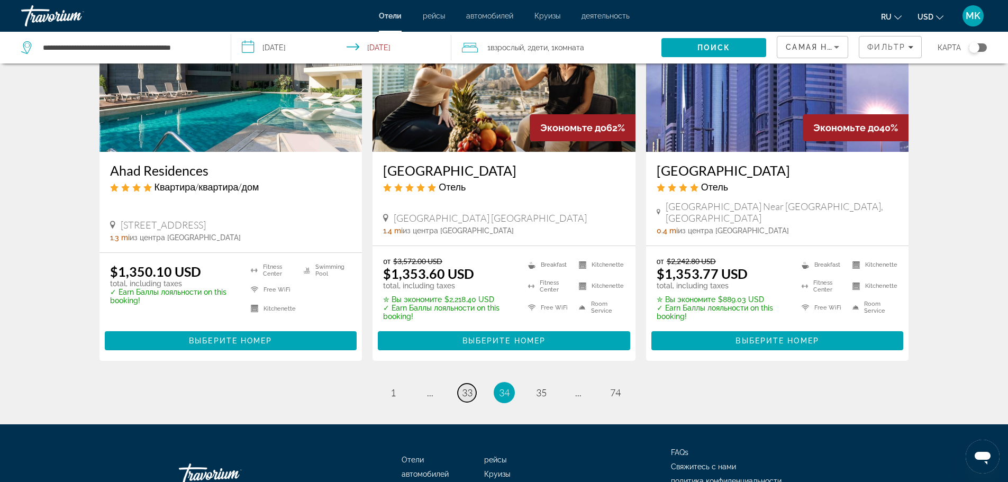
click at [468, 387] on span "33" at bounding box center [467, 393] width 11 height 12
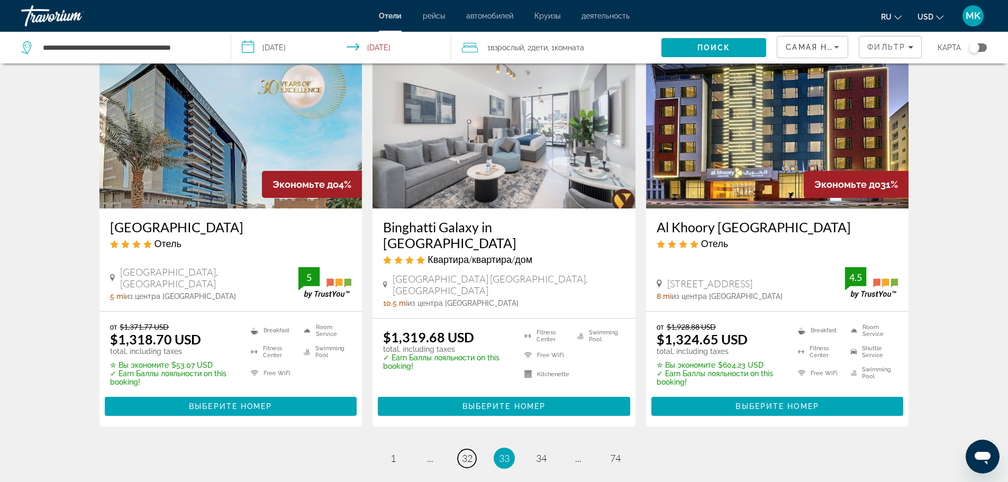
scroll to position [1323, 0]
